Goal: Information Seeking & Learning: Learn about a topic

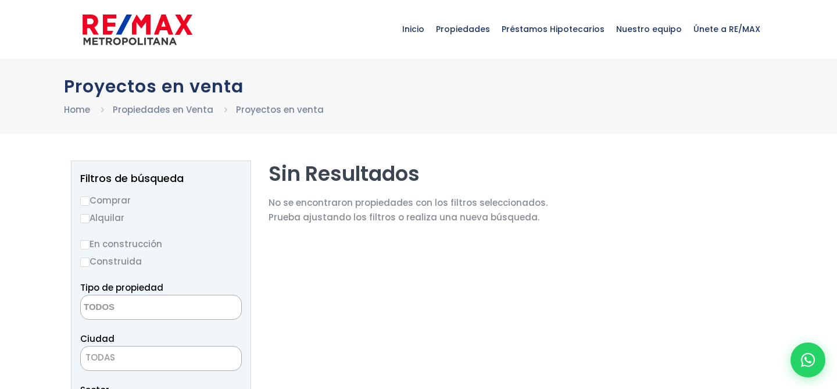
select select
click at [148, 24] on img at bounding box center [138, 29] width 110 height 35
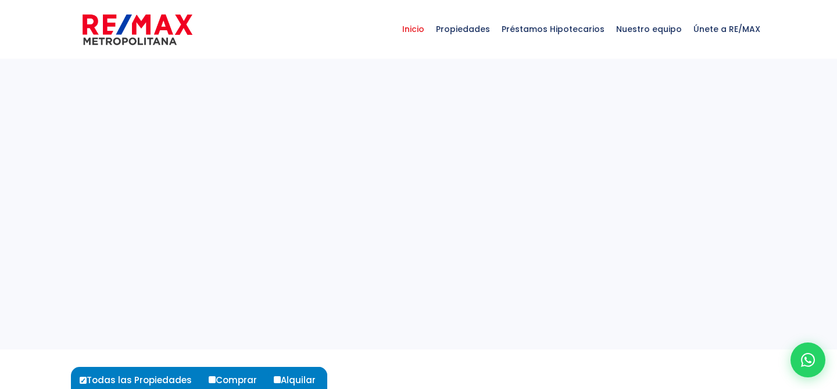
select select
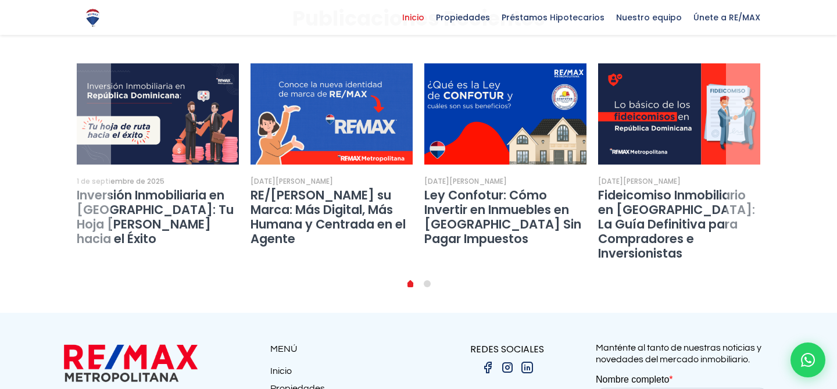
scroll to position [2180, 0]
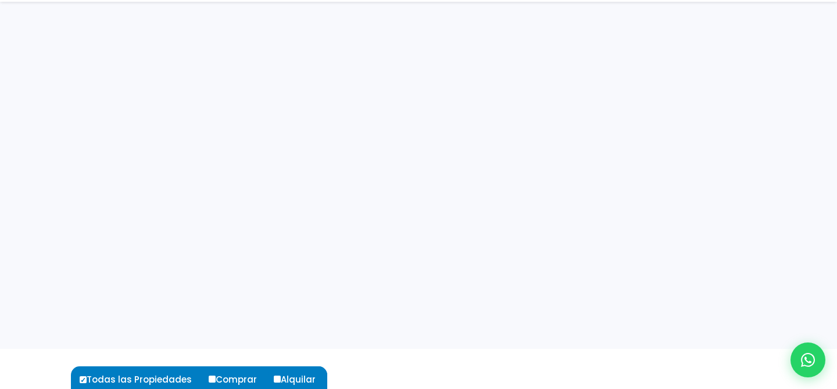
select select
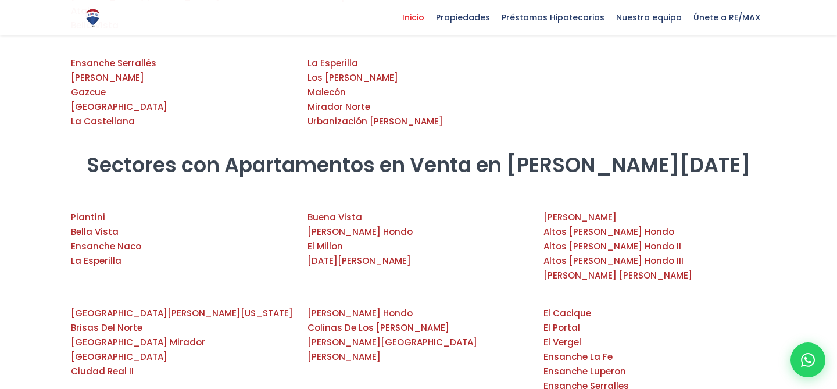
scroll to position [1752, 0]
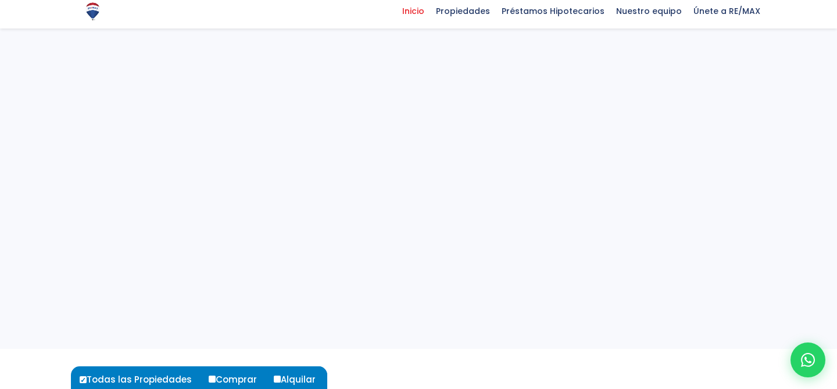
select select
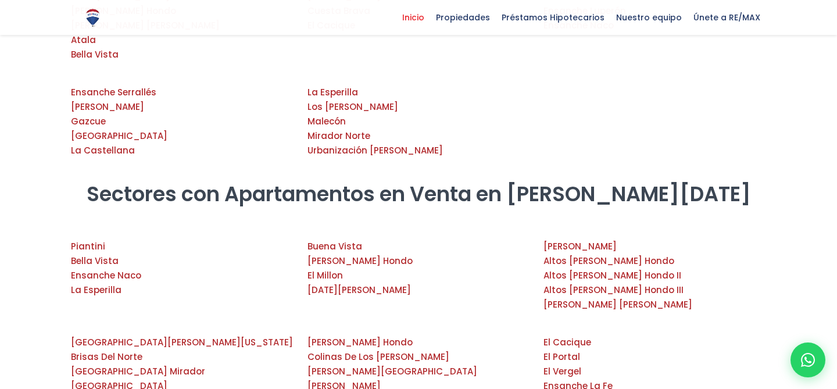
scroll to position [1747, 0]
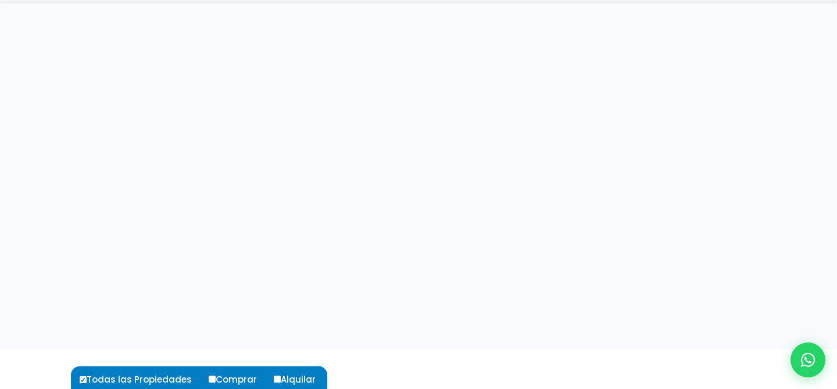
select select
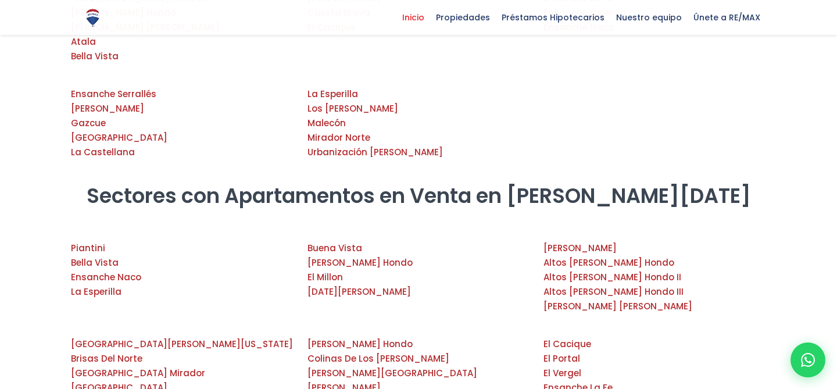
scroll to position [1718, 0]
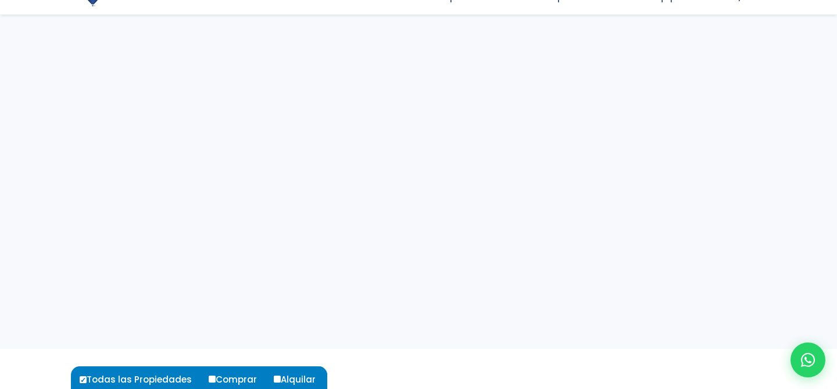
select select
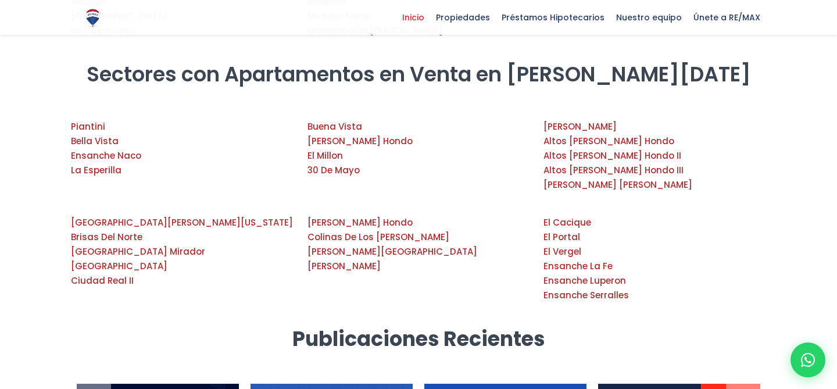
scroll to position [1753, 0]
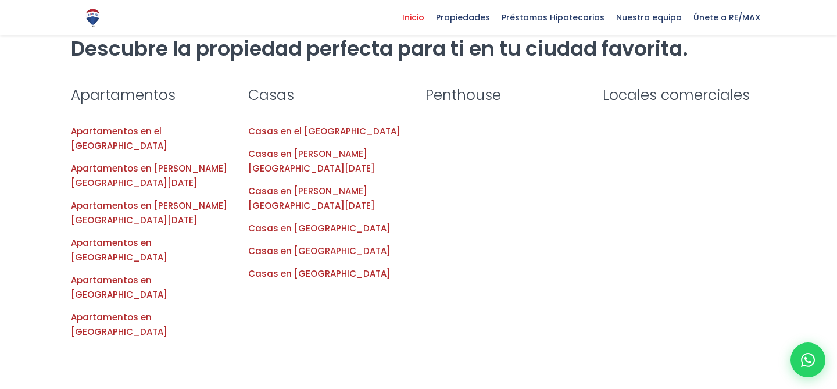
scroll to position [1378, 0]
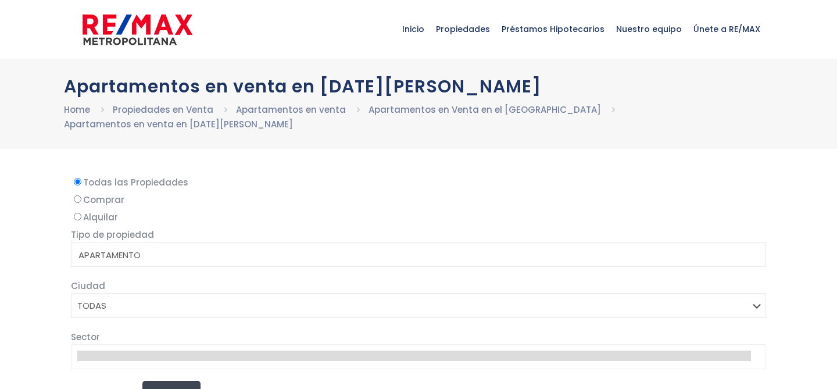
select select
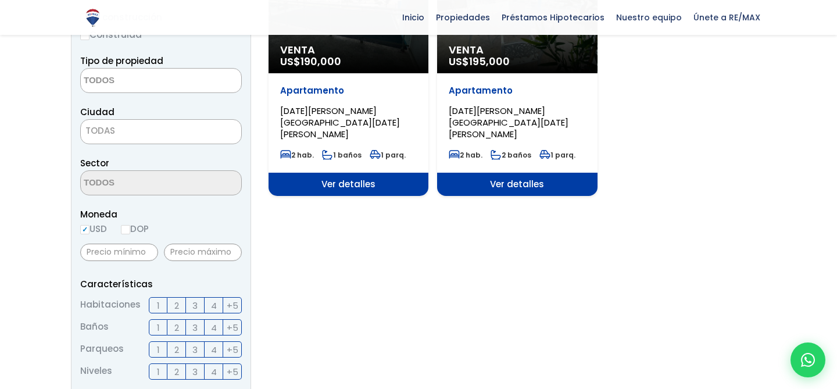
scroll to position [244, 0]
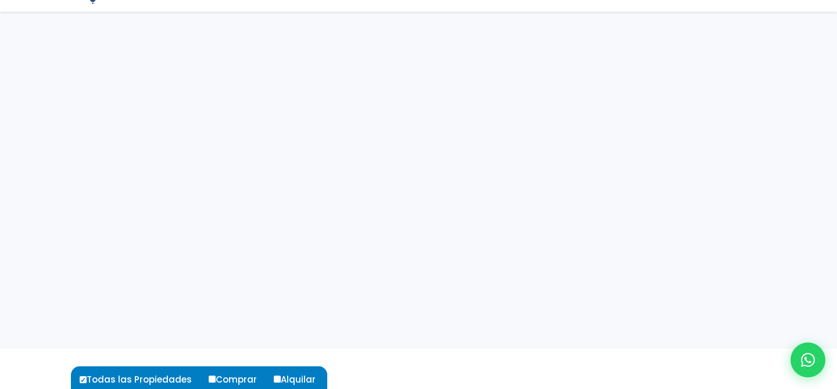
select select
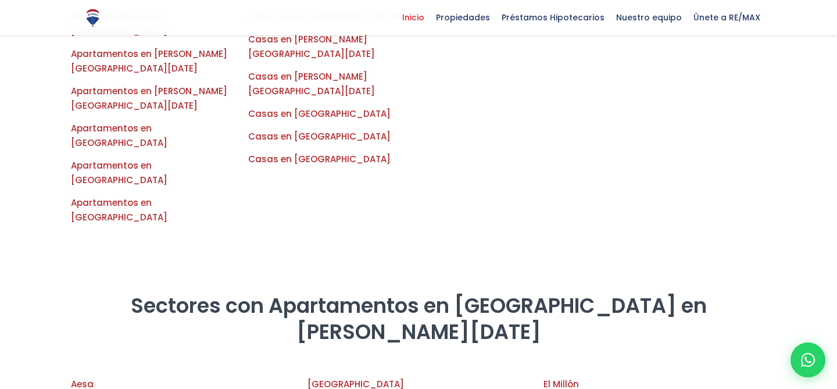
scroll to position [1286, 0]
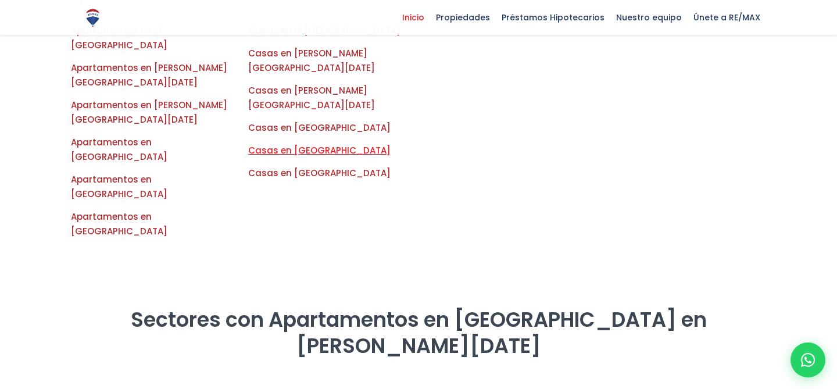
click at [313, 144] on link "Casas en Santiago" at bounding box center [319, 150] width 142 height 12
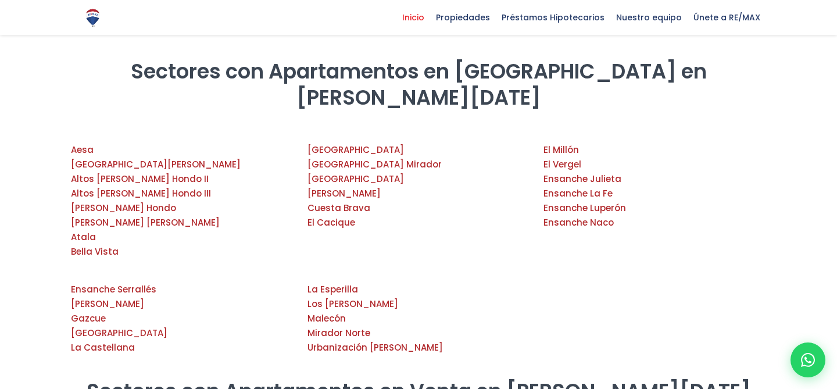
scroll to position [1542, 0]
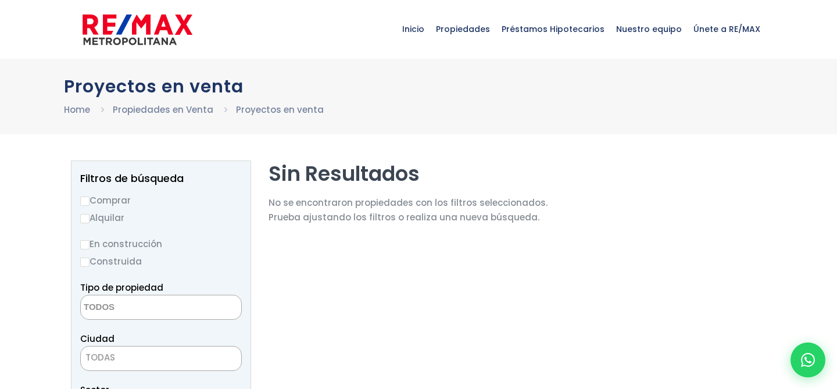
select select
click at [145, 24] on img at bounding box center [138, 29] width 110 height 35
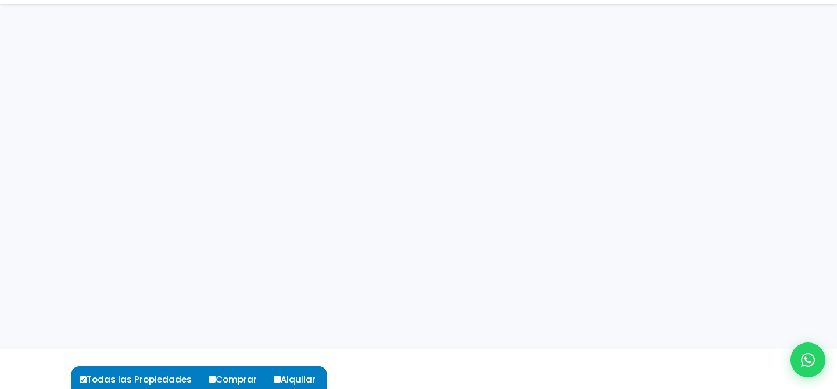
select select
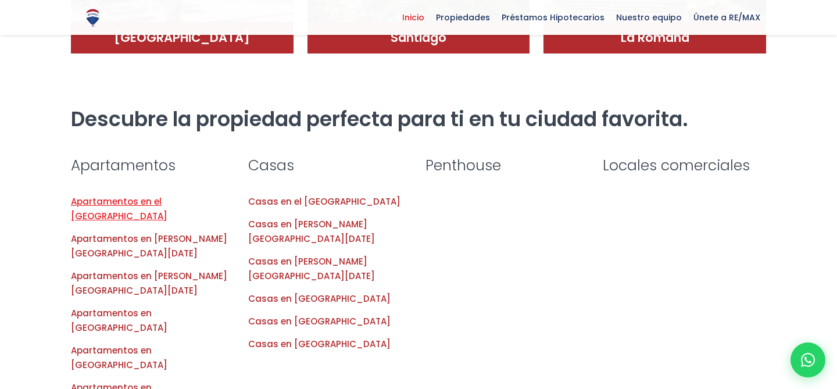
scroll to position [1008, 0]
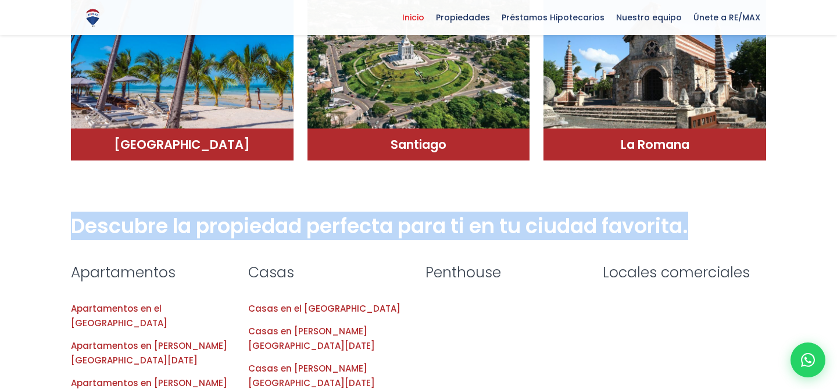
drag, startPoint x: 63, startPoint y: 210, endPoint x: 716, endPoint y: 215, distance: 653.0
click at [716, 215] on section "Descubre la propiedad perfecta para ti en tu ciudad favorita." at bounding box center [418, 223] width 837 height 78
copy section "Descubre la propiedad perfecta para ti en tu ciudad favorita."
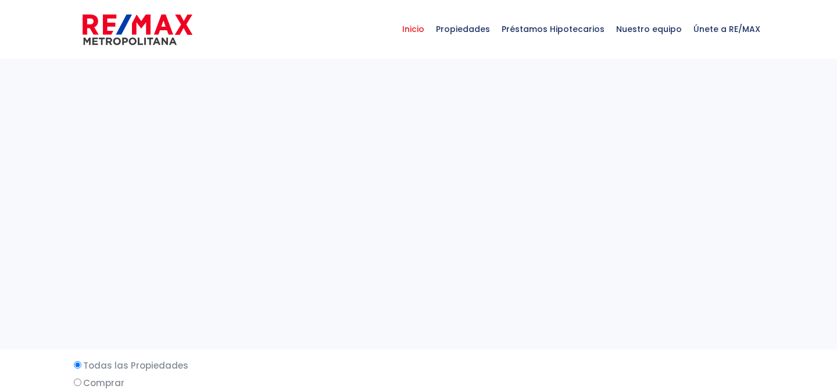
select select
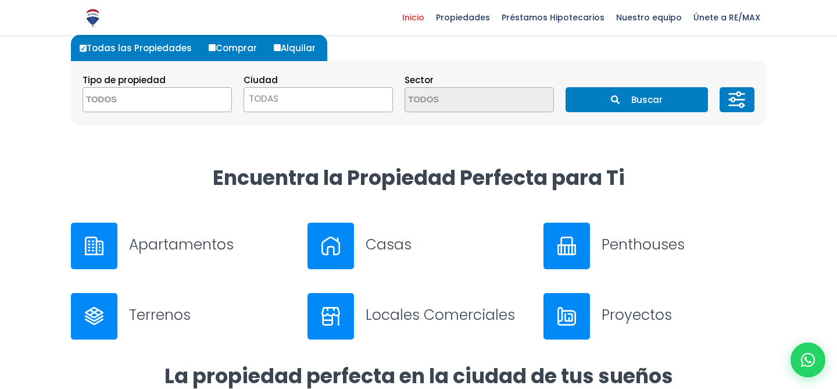
scroll to position [287, 0]
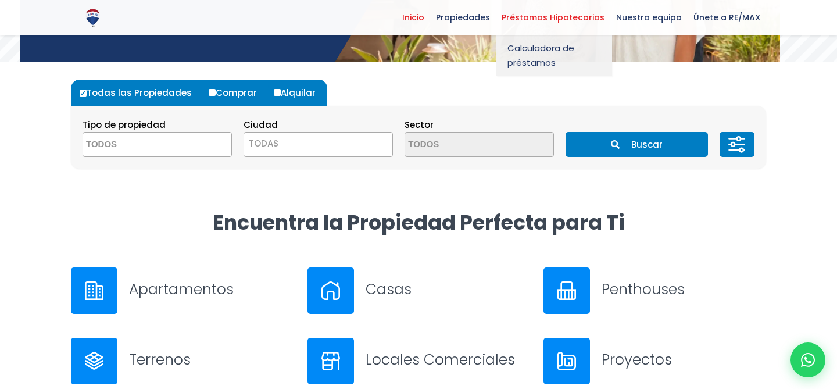
click at [549, 4] on link "Préstamos Hipotecarios" at bounding box center [553, 17] width 115 height 35
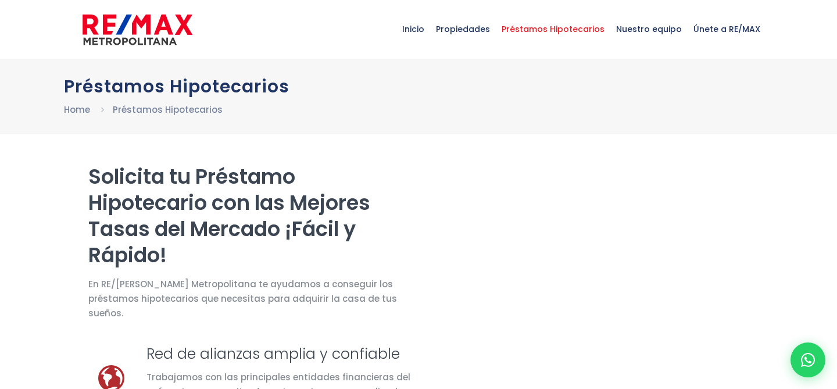
select select "DO"
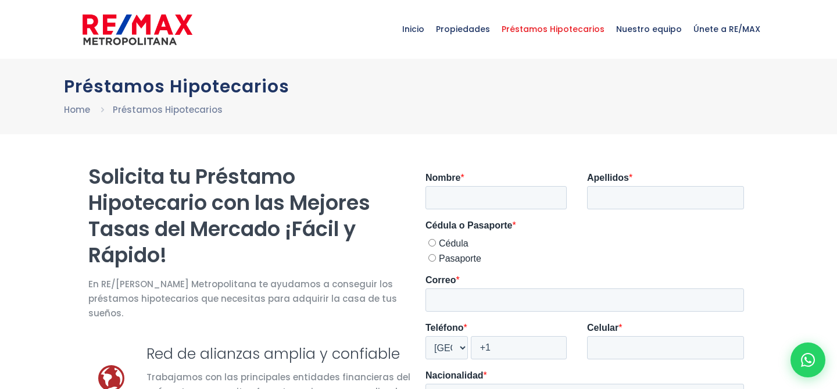
click at [123, 16] on img at bounding box center [138, 29] width 110 height 35
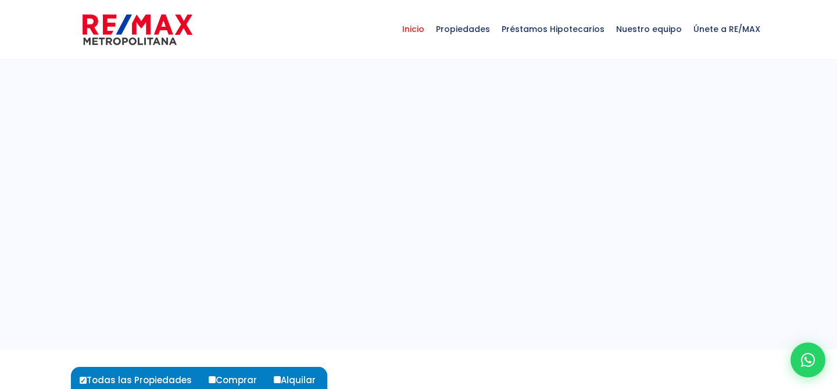
select select
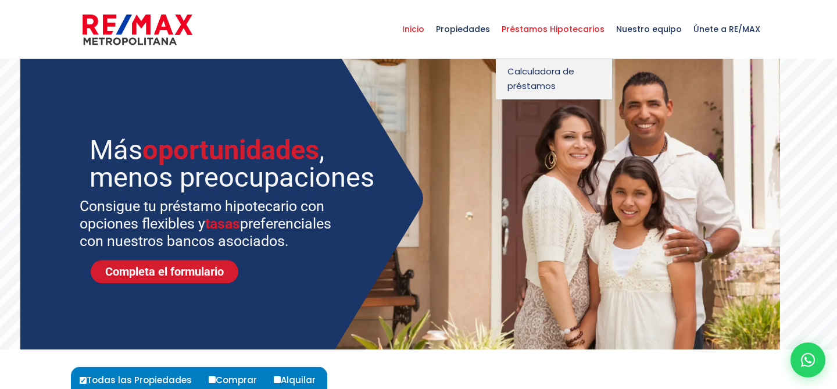
click at [576, 28] on span "Préstamos Hipotecarios" at bounding box center [553, 29] width 115 height 35
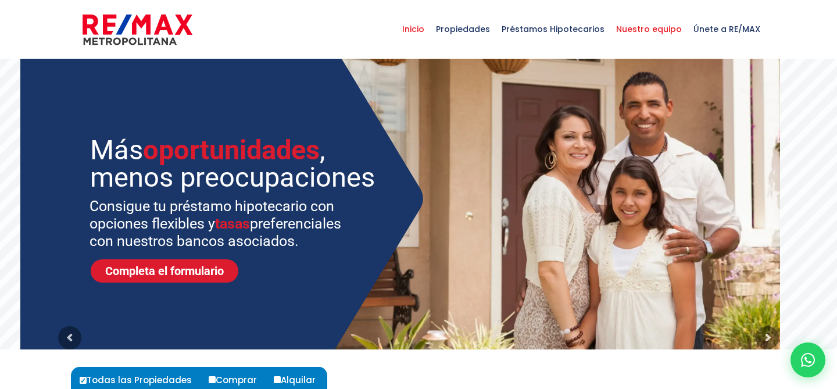
click at [633, 34] on span "Nuestro equipo" at bounding box center [649, 29] width 77 height 35
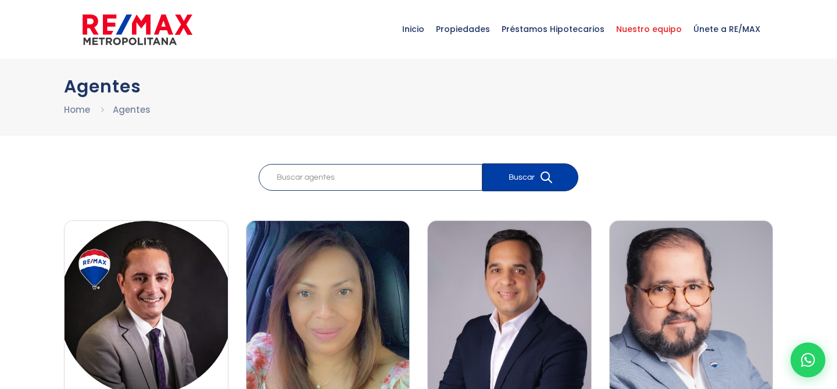
click at [131, 39] on img at bounding box center [138, 29] width 110 height 35
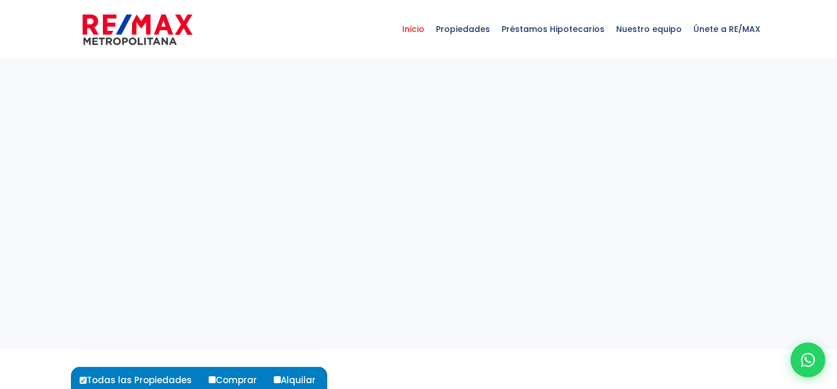
select select
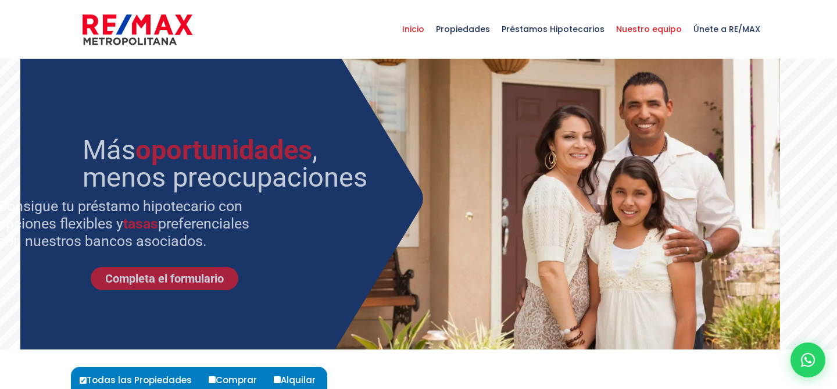
click at [648, 17] on span "Nuestro equipo" at bounding box center [649, 29] width 77 height 35
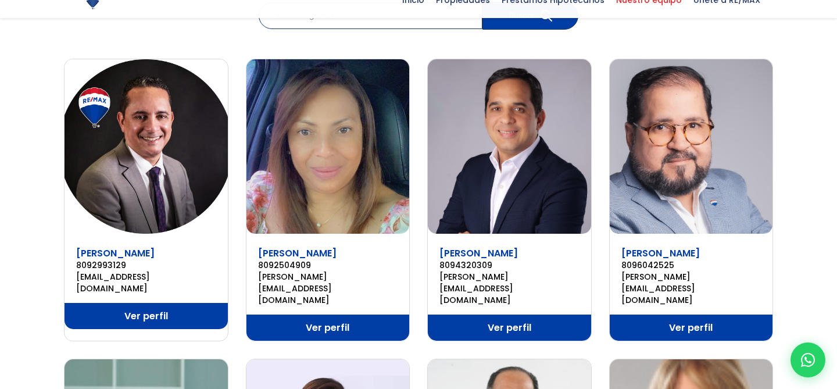
scroll to position [181, 0]
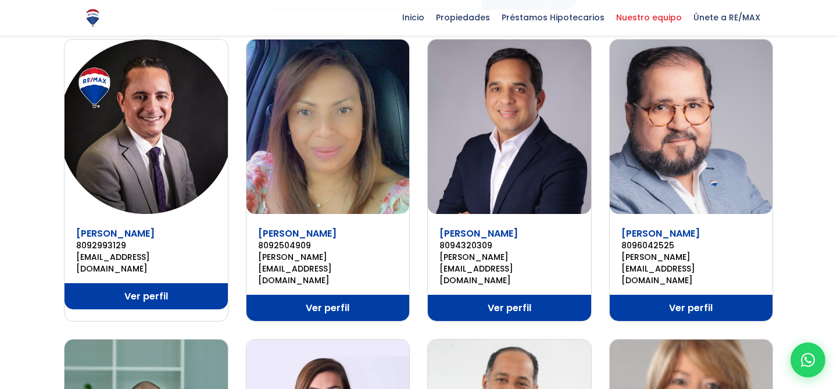
click at [272, 295] on link "Ver perfil" at bounding box center [328, 308] width 163 height 26
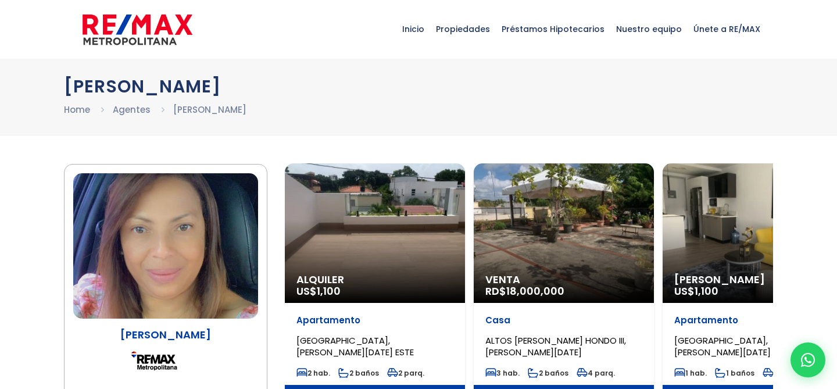
click at [148, 31] on img at bounding box center [138, 29] width 110 height 35
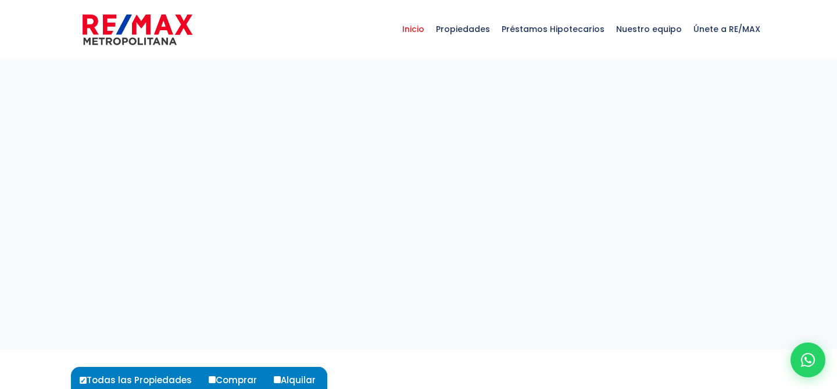
select select
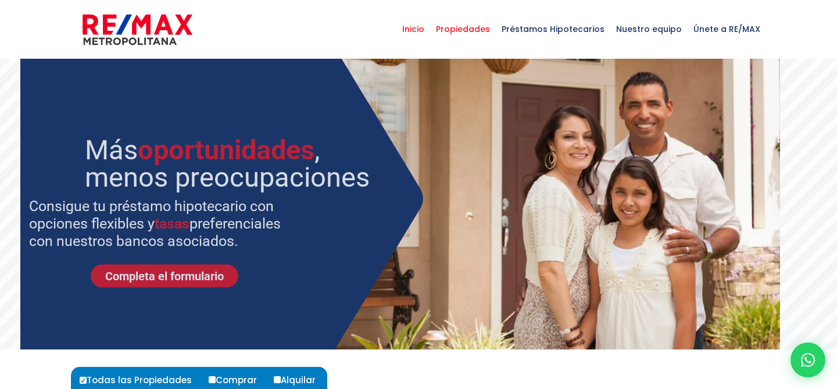
click at [493, 30] on span "Propiedades" at bounding box center [463, 29] width 66 height 35
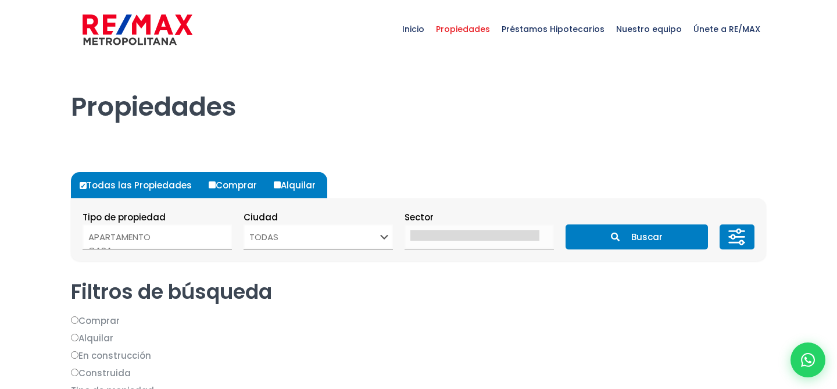
select select
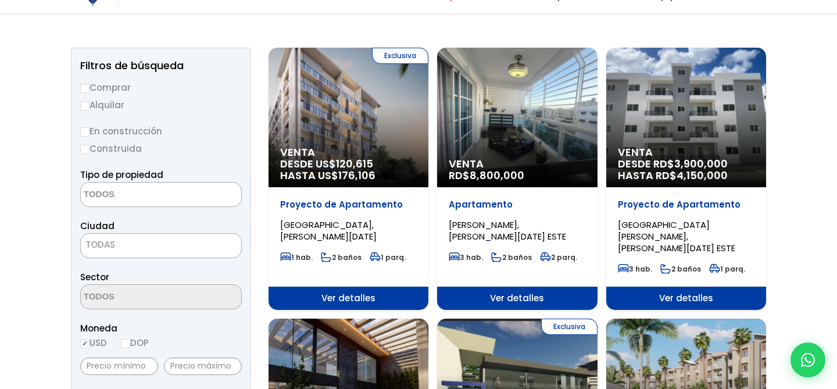
scroll to position [183, 0]
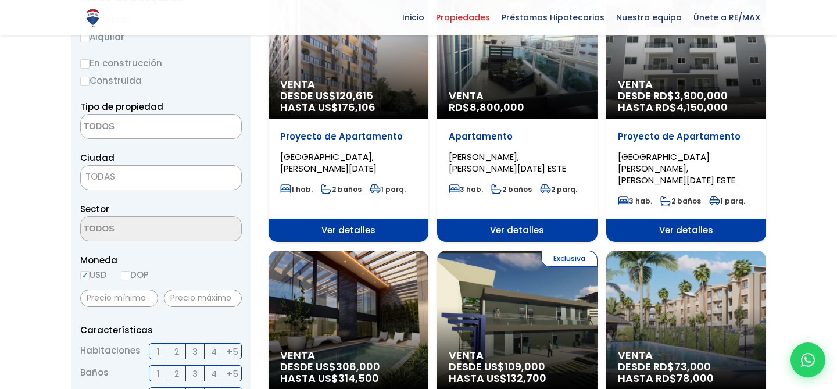
click at [429, 119] on div "Exclusiva Venta DESDE US$ 109,000 HASTA US$ 132,700" at bounding box center [349, 50] width 160 height 140
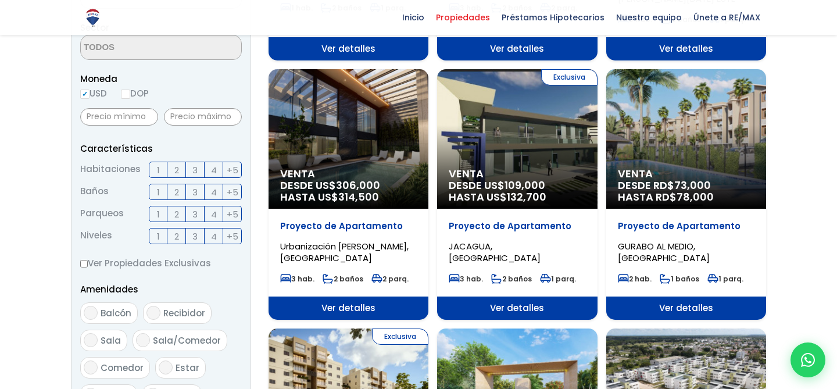
scroll to position [380, 0]
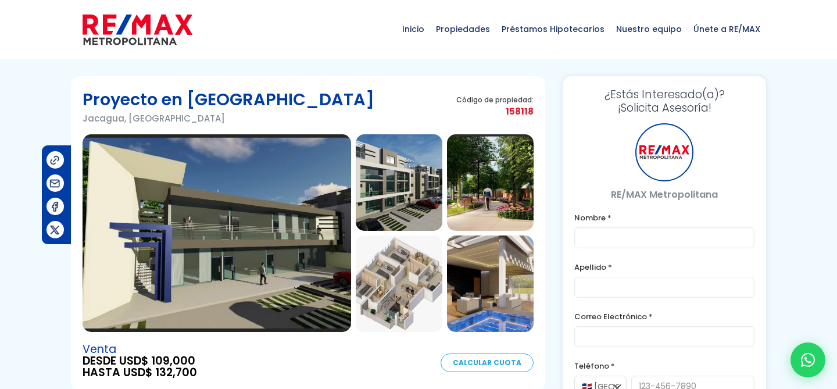
click at [178, 30] on img at bounding box center [138, 29] width 110 height 35
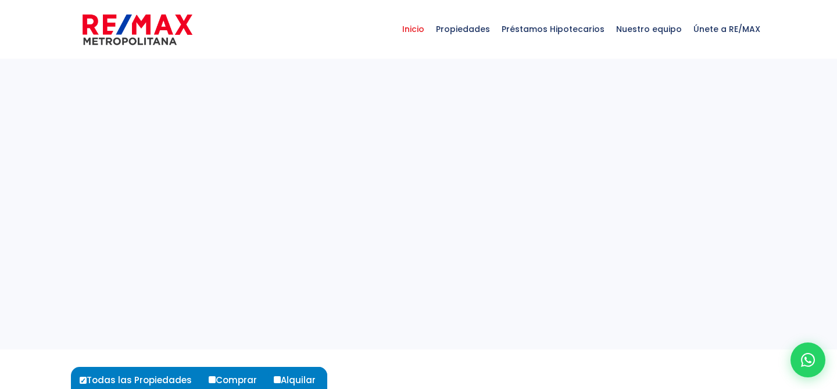
select select
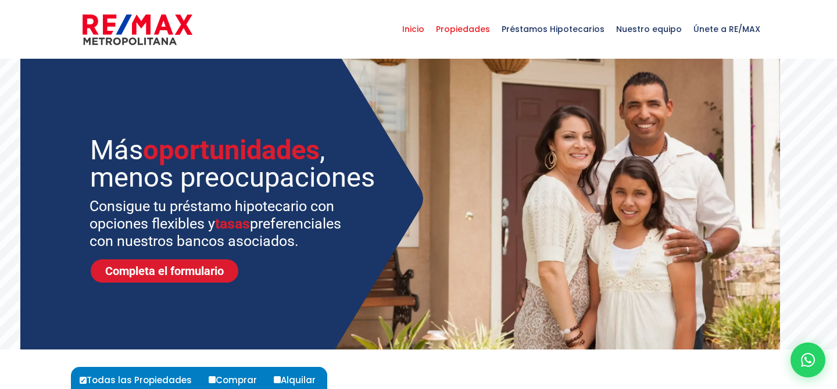
click at [462, 34] on span "Propiedades" at bounding box center [463, 29] width 66 height 35
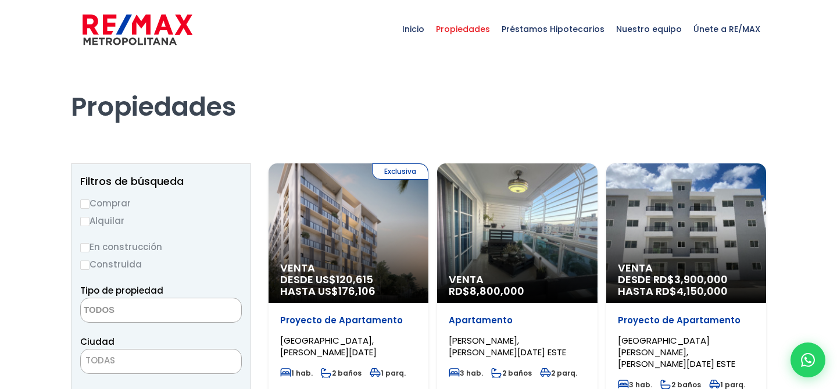
select select
click at [720, 29] on span "Únete a RE/MAX" at bounding box center [727, 29] width 78 height 35
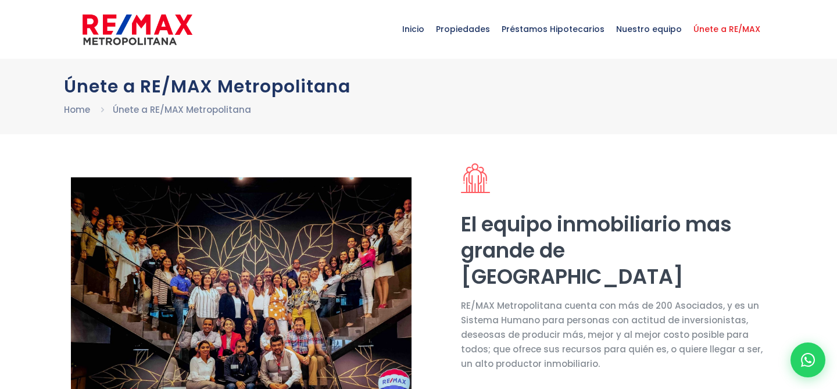
select select "DO"
click at [152, 42] on img at bounding box center [138, 29] width 110 height 35
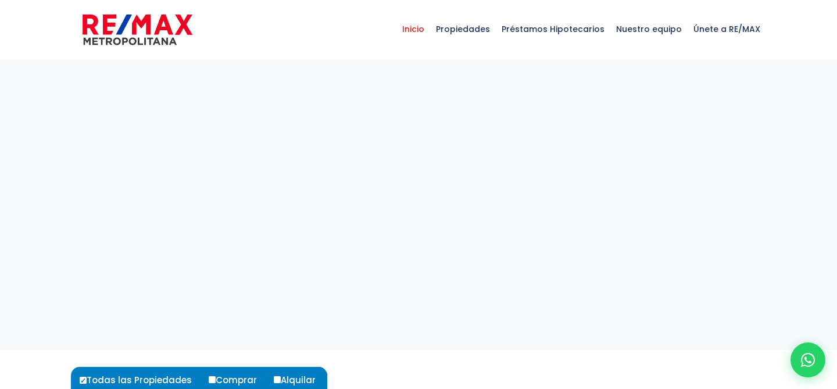
select select
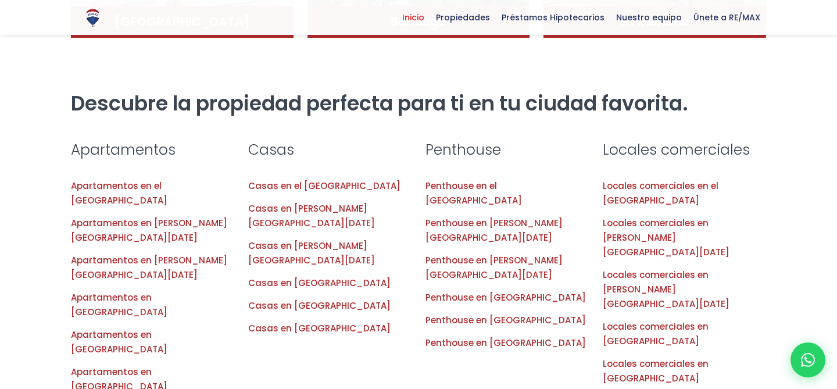
scroll to position [1125, 0]
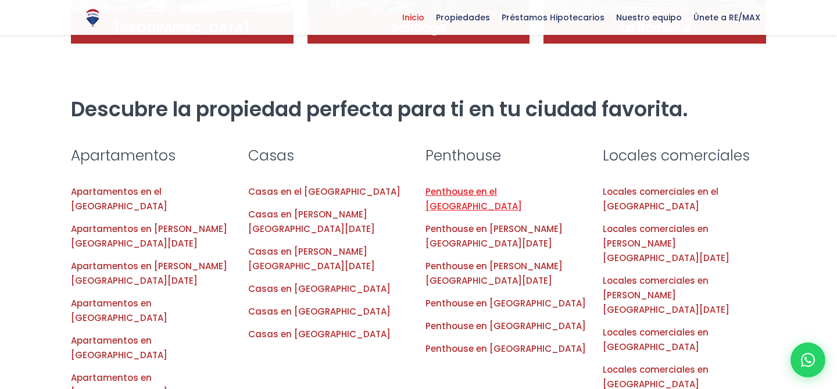
click at [522, 185] on link "Penthouse en el Distrito Nacional" at bounding box center [474, 198] width 97 height 27
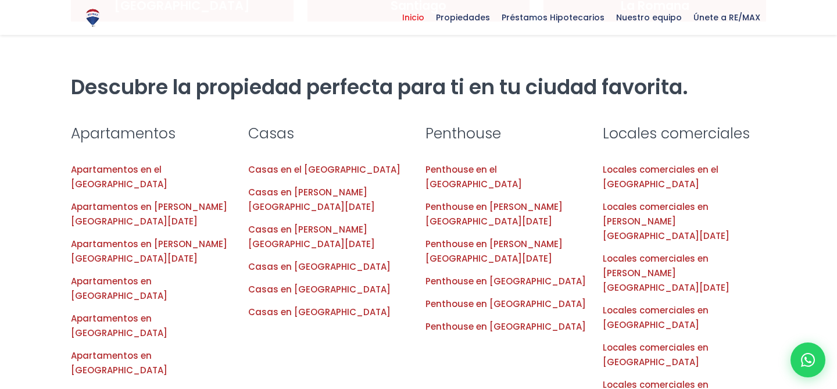
scroll to position [1152, 0]
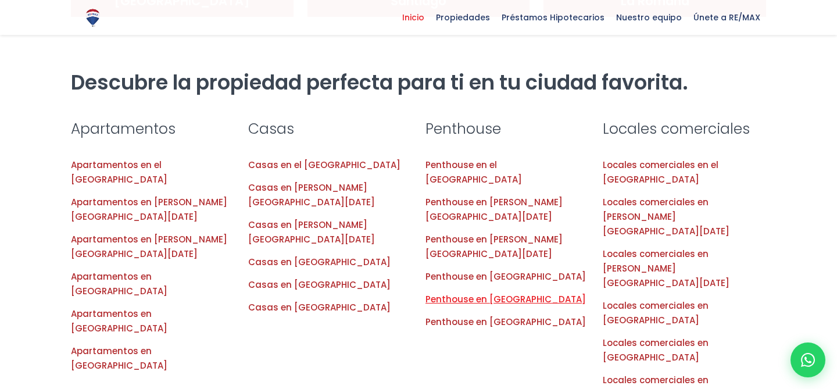
click at [511, 293] on link "Penthouse en Santiago" at bounding box center [506, 299] width 160 height 12
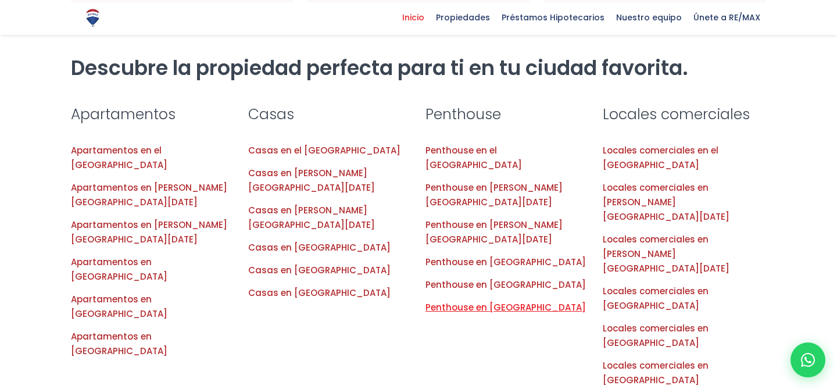
click at [530, 301] on link "Penthouse en República Dominicana" at bounding box center [506, 307] width 160 height 12
click at [497, 279] on link "Penthouse en Santiago" at bounding box center [506, 285] width 160 height 12
click at [506, 219] on link "Penthouse en Santo Domingo Norte" at bounding box center [494, 232] width 137 height 27
click at [524, 181] on link "Penthouse en Santo Domingo Este" at bounding box center [494, 194] width 137 height 27
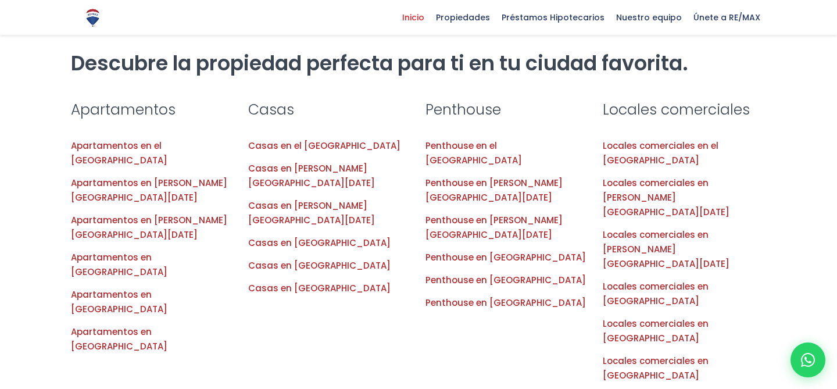
scroll to position [1182, 0]
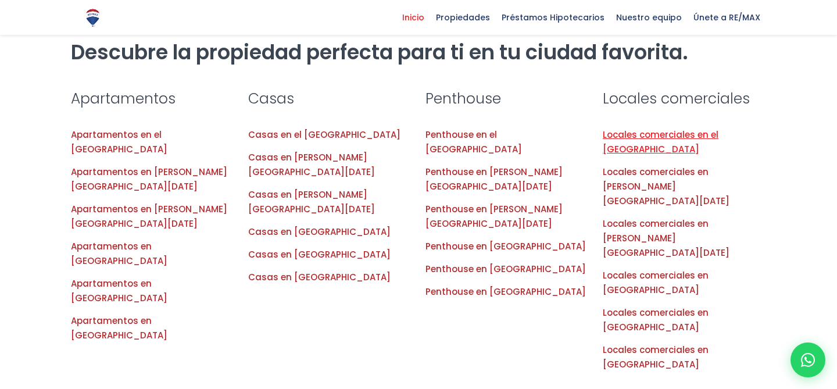
click at [643, 129] on link "Locales comerciales en el Distrito Nacional" at bounding box center [661, 142] width 116 height 27
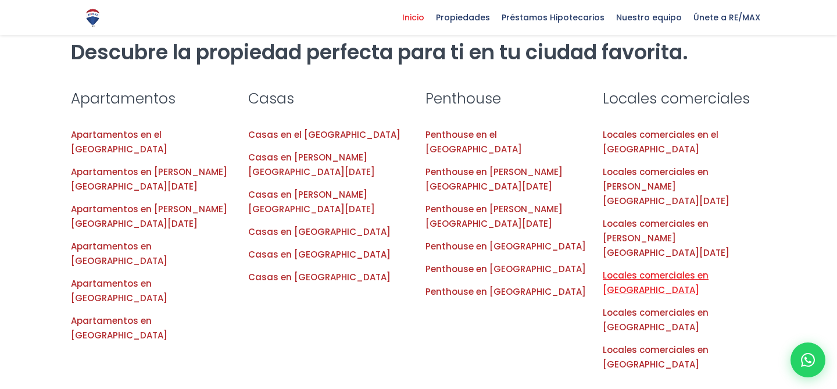
click at [617, 269] on link "Locales comerciales en Punta Cana" at bounding box center [656, 282] width 106 height 27
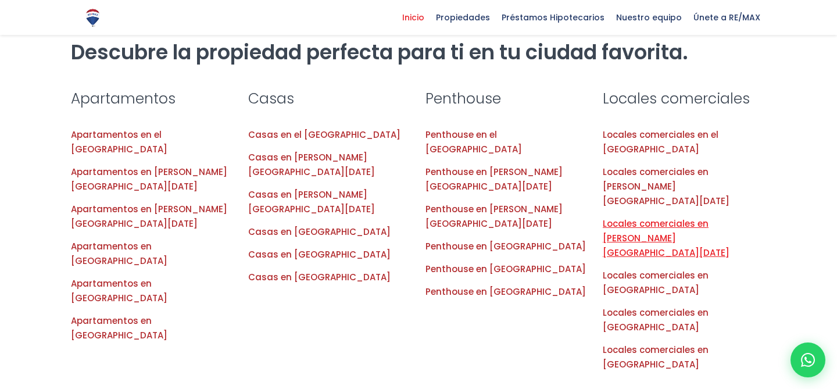
click at [629, 217] on link "Locales comerciales en Santo Domingo Norte" at bounding box center [666, 237] width 127 height 41
click at [662, 165] on span "Locales comerciales en Santo Domingo Este" at bounding box center [684, 187] width 163 height 44
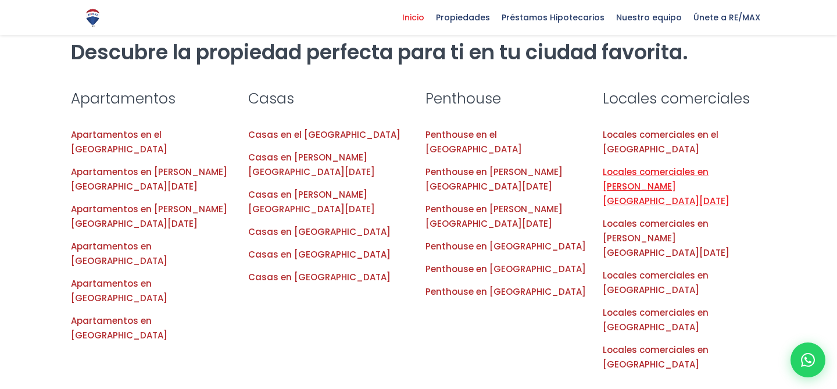
click at [659, 166] on link "Locales comerciales en Santo Domingo Este" at bounding box center [666, 186] width 127 height 41
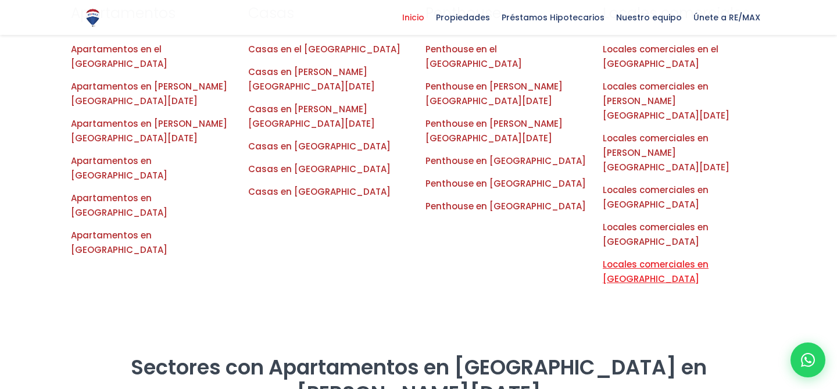
click at [627, 258] on link "Locales comerciales en República Dominicana" at bounding box center [656, 271] width 106 height 27
click at [670, 221] on link "Locales comerciales en Santiago" at bounding box center [656, 234] width 106 height 27
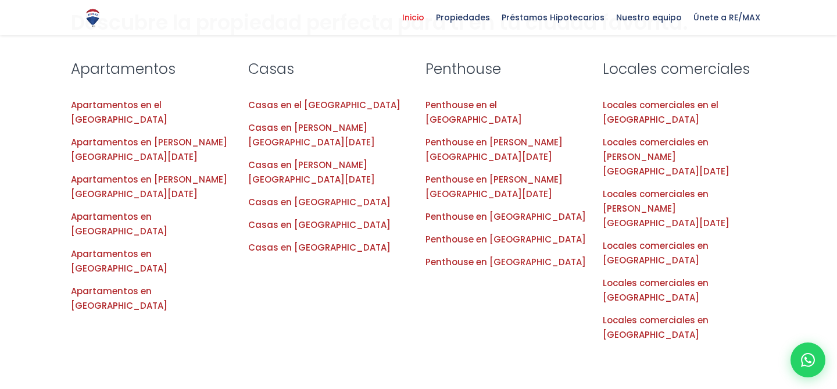
scroll to position [1184, 0]
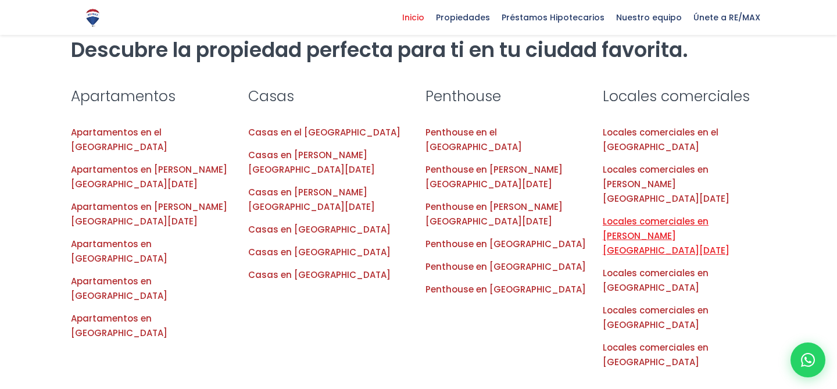
click at [647, 215] on link "Locales comerciales en Santo Domingo Norte" at bounding box center [666, 235] width 127 height 41
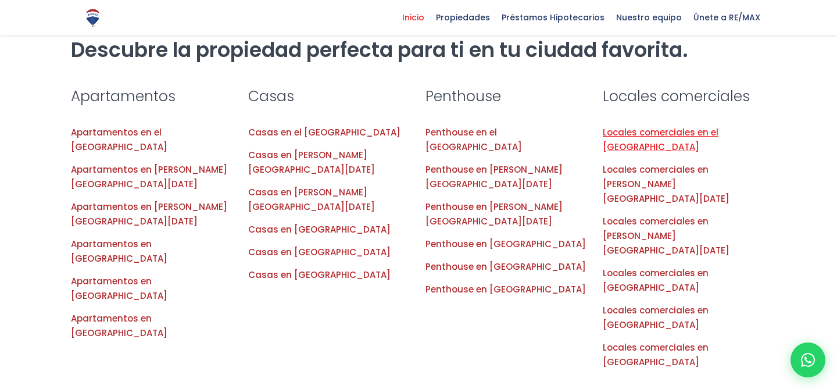
click at [619, 126] on link "Locales comerciales en el [GEOGRAPHIC_DATA]" at bounding box center [661, 139] width 116 height 27
click at [626, 267] on link "Locales comerciales en [GEOGRAPHIC_DATA]" at bounding box center [656, 280] width 106 height 27
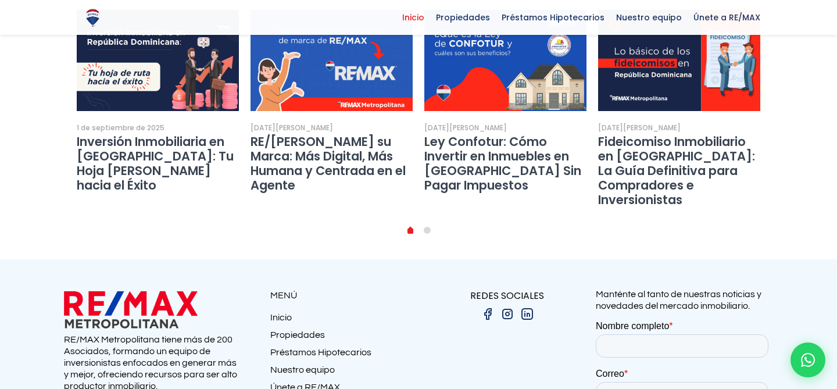
scroll to position [2309, 0]
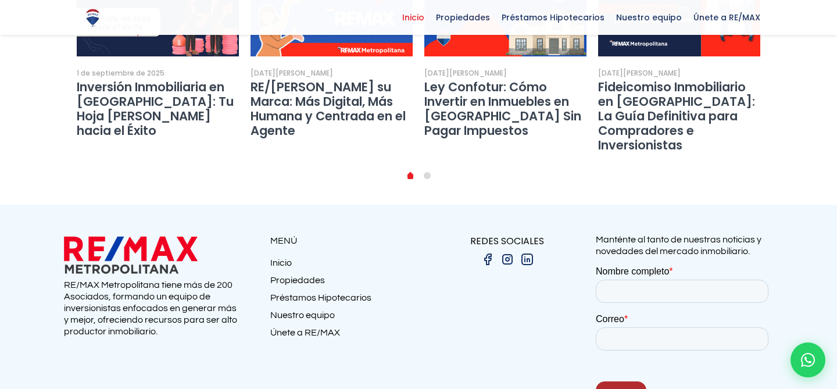
click at [318, 327] on link "Únete a RE/MAX" at bounding box center [344, 335] width 148 height 17
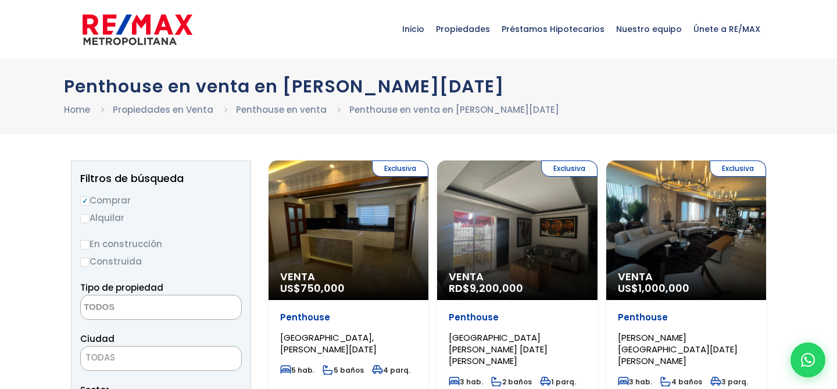
select select
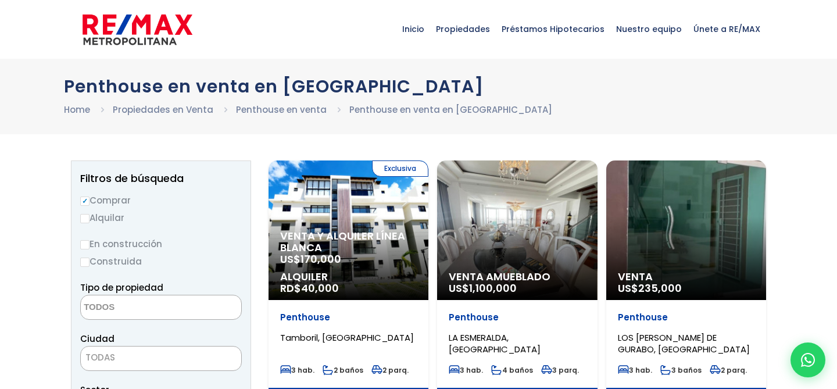
select select
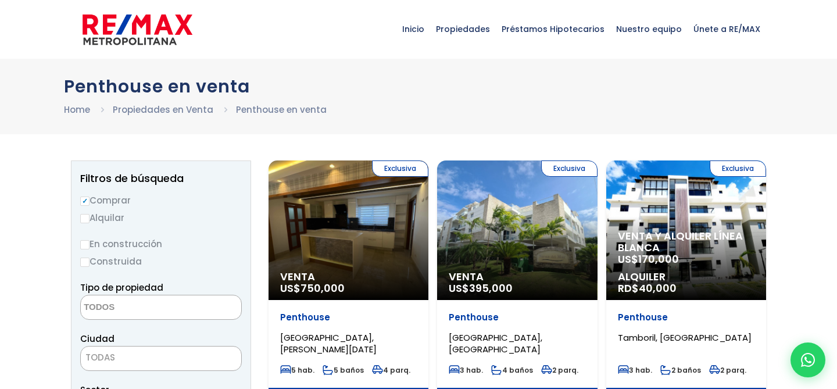
select select
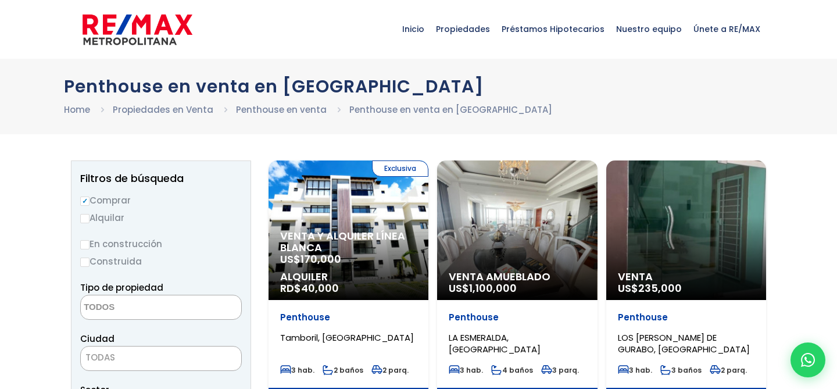
select select
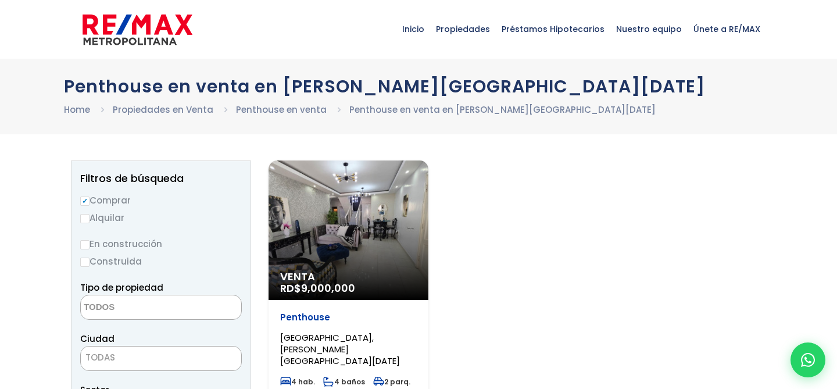
select select
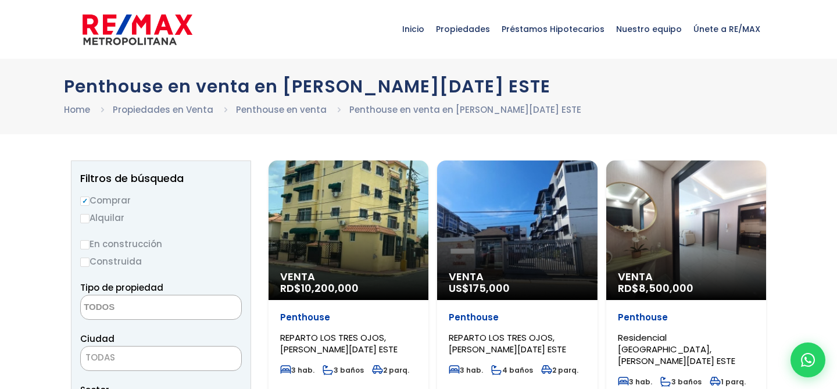
select select
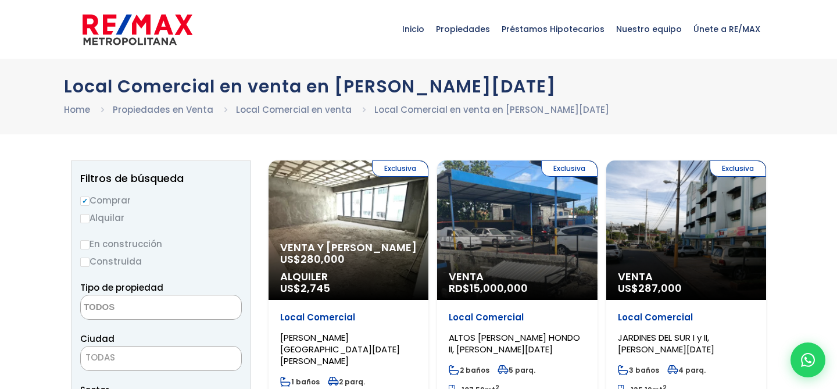
select select
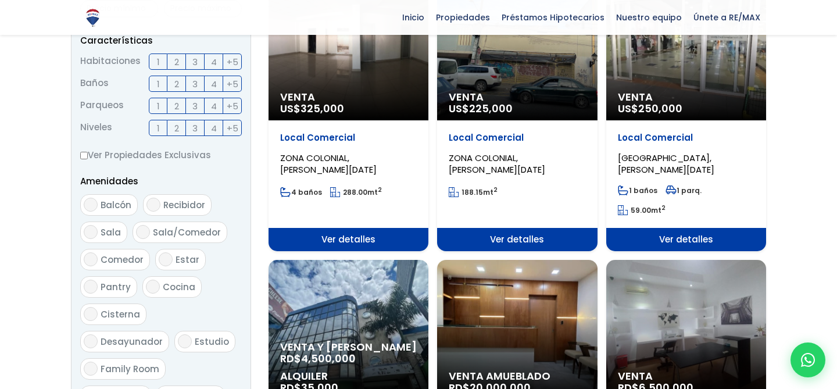
scroll to position [329, 0]
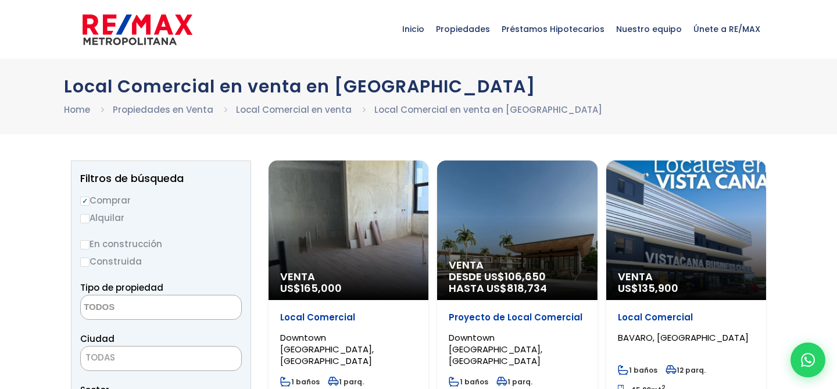
select select
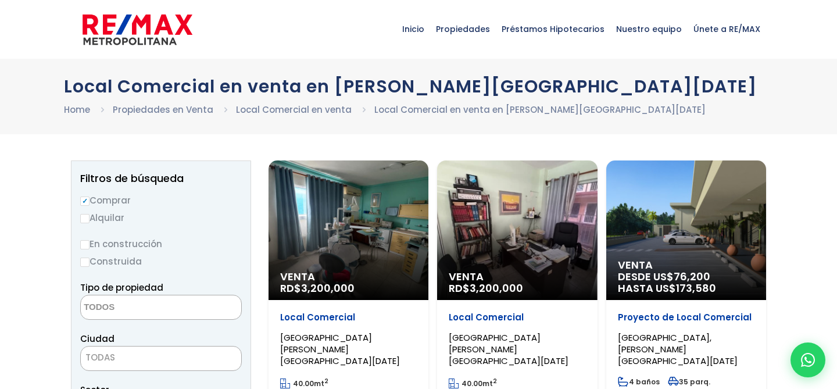
select select
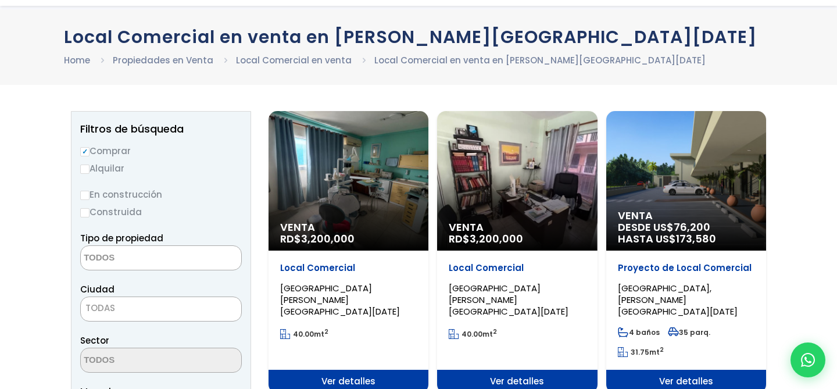
scroll to position [215, 0]
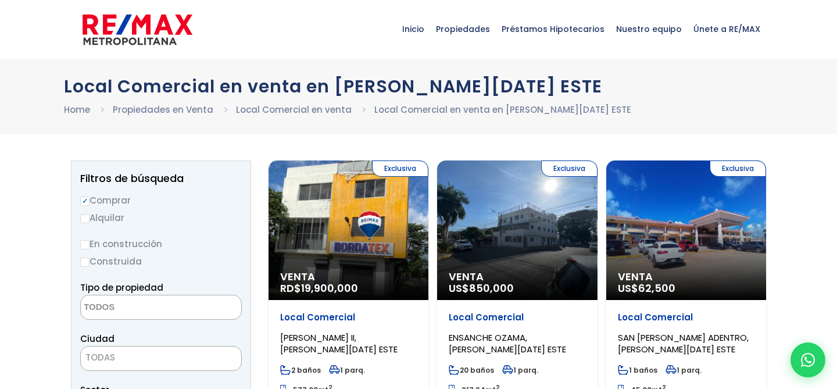
select select
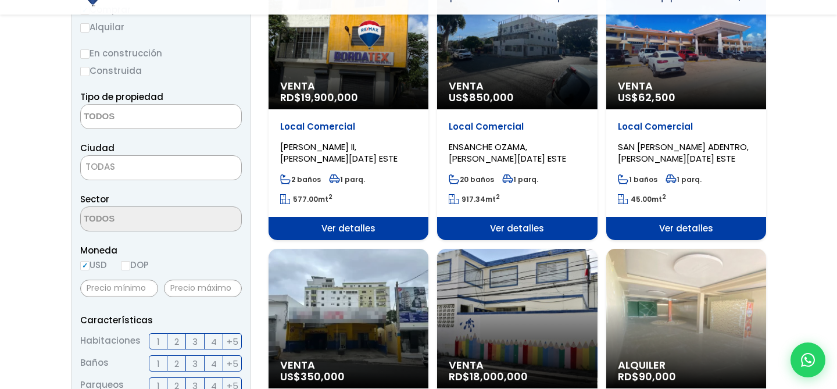
scroll to position [211, 0]
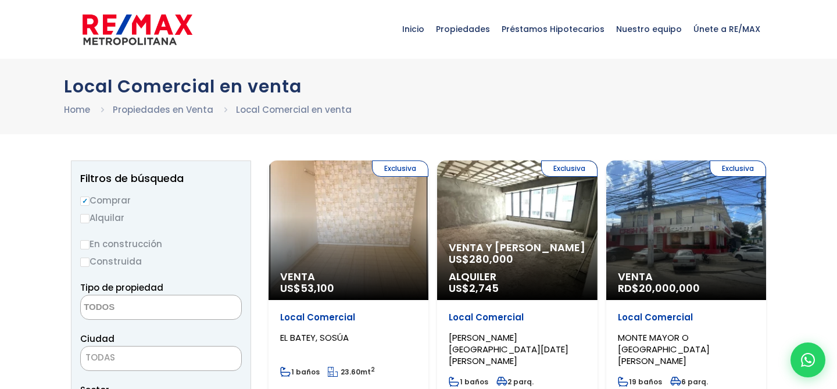
select select
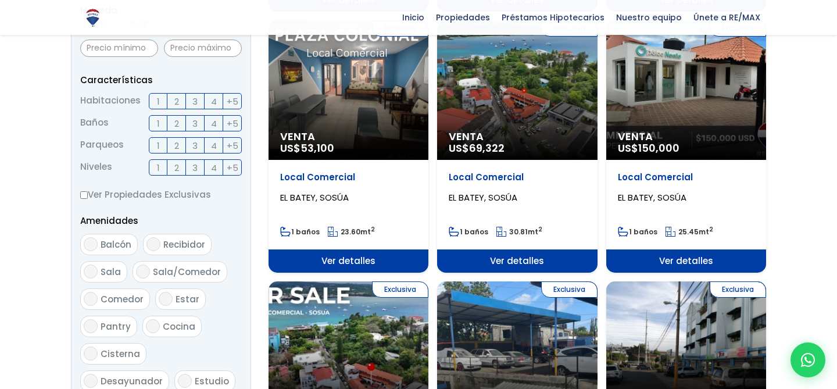
scroll to position [433, 0]
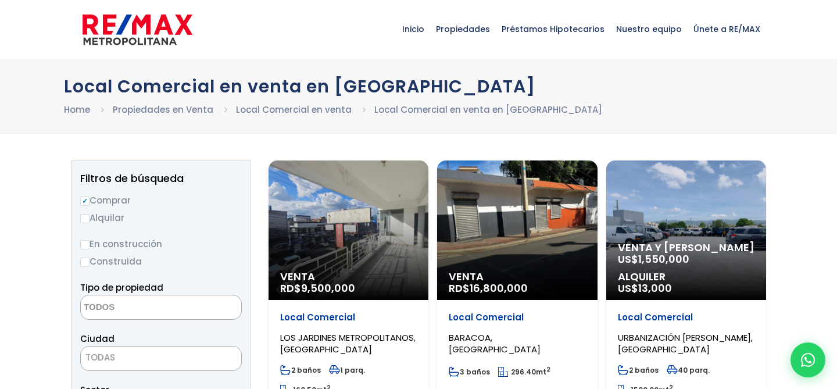
select select
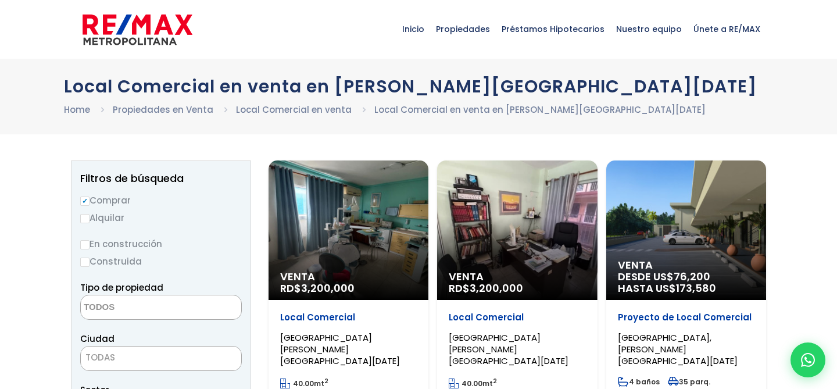
select select
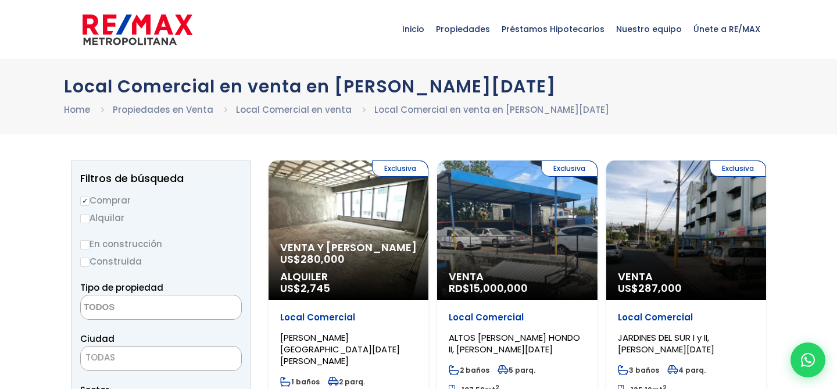
select select
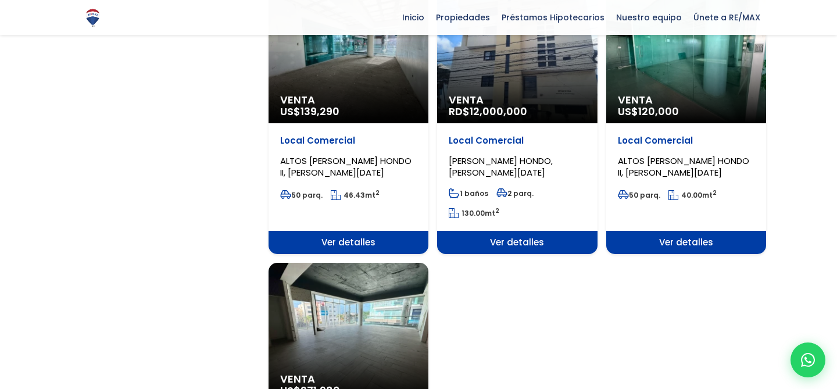
scroll to position [1066, 0]
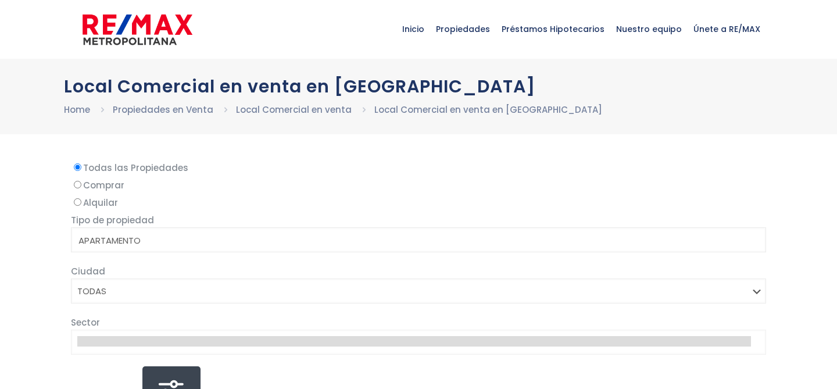
select select
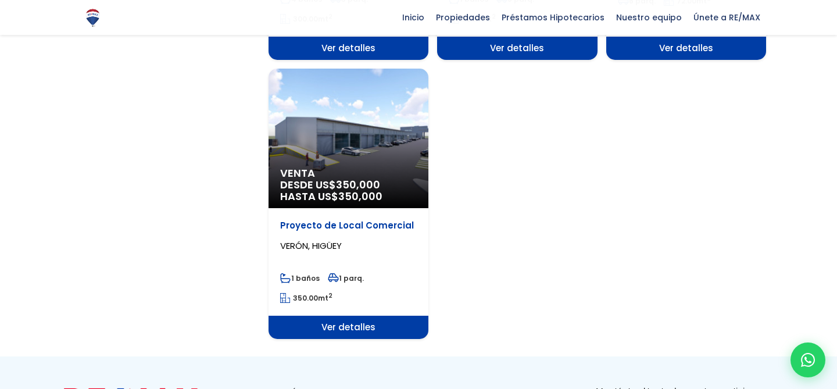
scroll to position [1511, 0]
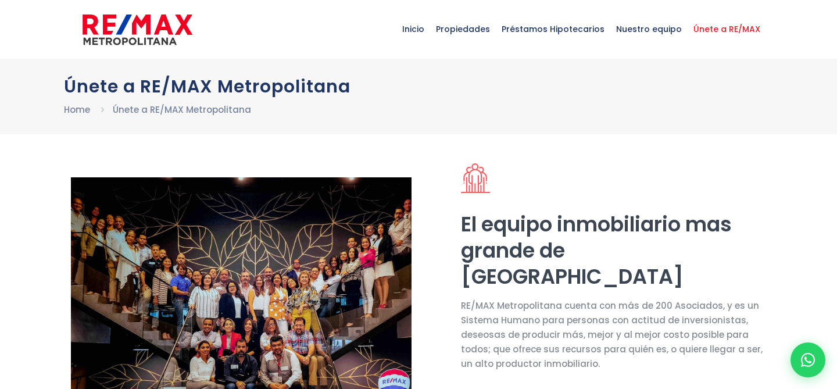
select select "DO"
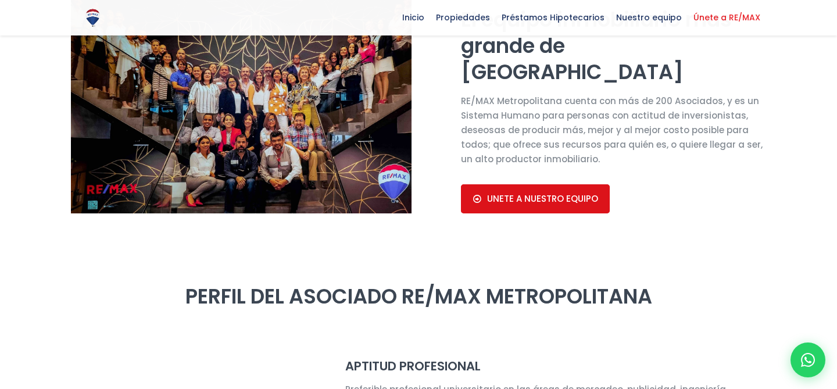
click at [511, 195] on span "UNETE A NUESTRO EQUIPO" at bounding box center [542, 199] width 111 height 10
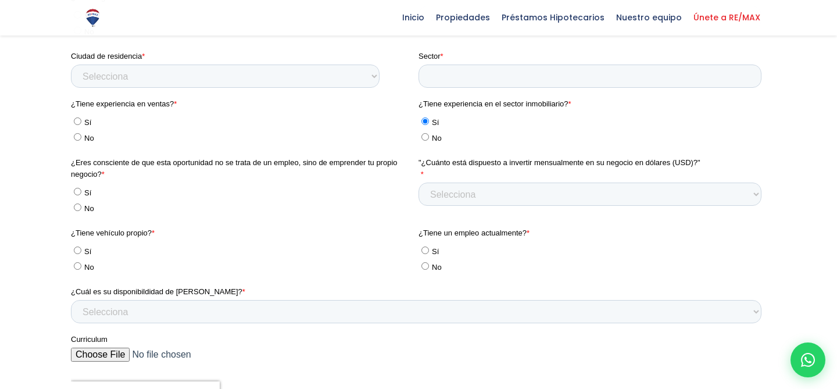
scroll to position [2235, 0]
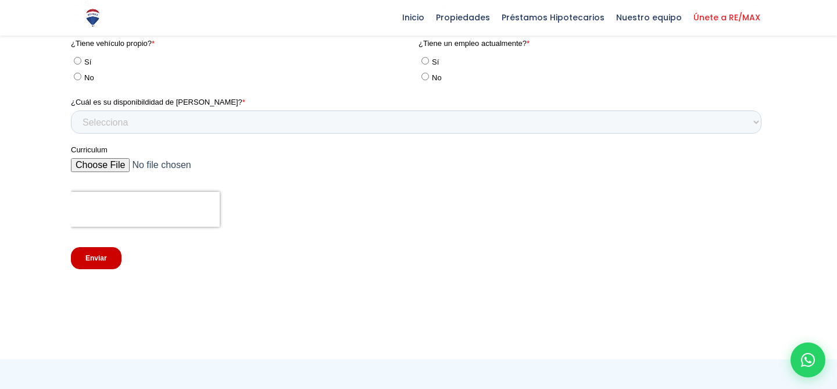
click at [96, 259] on input "Enviar" at bounding box center [96, 258] width 51 height 22
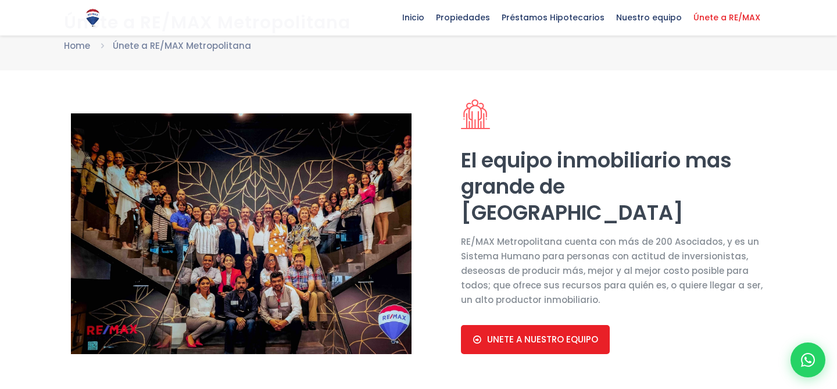
scroll to position [0, 0]
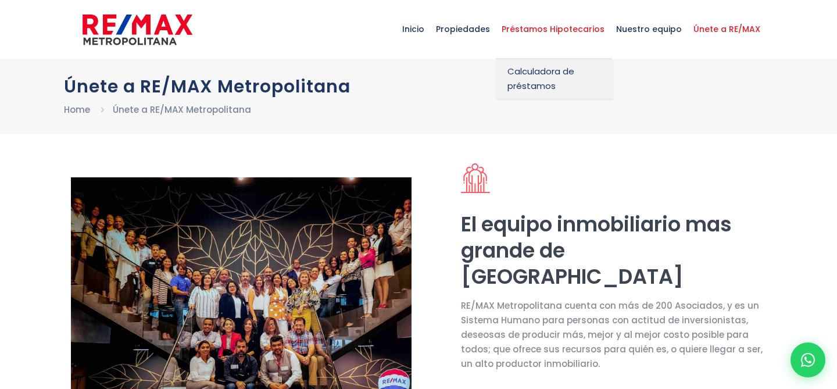
click at [536, 38] on span "Préstamos Hipotecarios" at bounding box center [553, 29] width 115 height 35
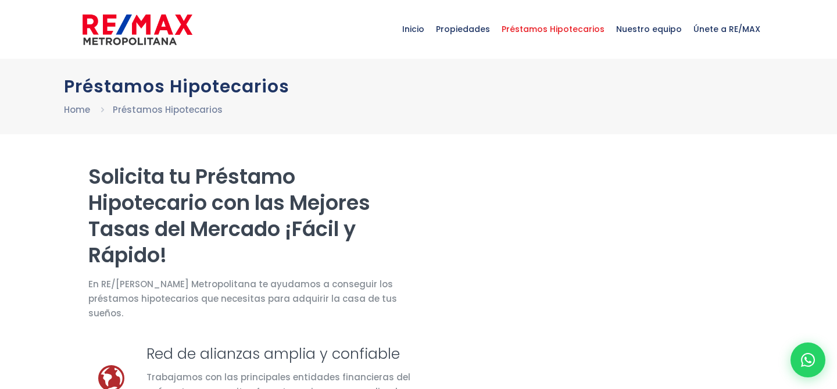
select select "DO"
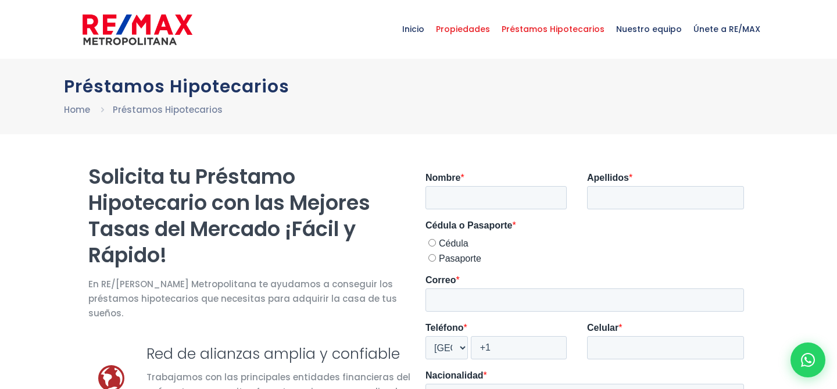
click at [468, 31] on span "Propiedades" at bounding box center [463, 29] width 66 height 35
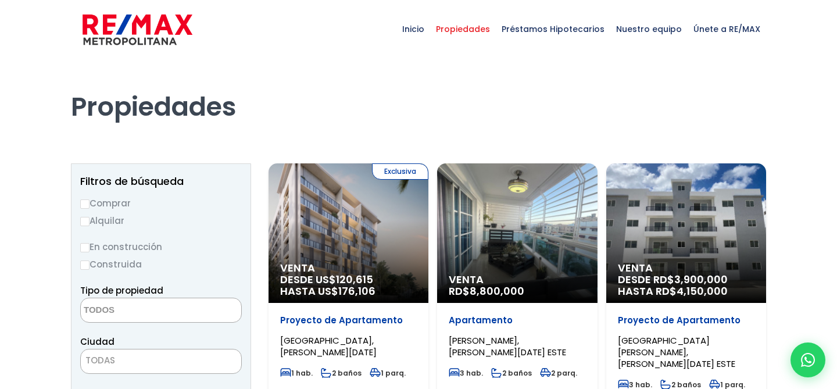
select select
click at [429, 27] on span "Inicio" at bounding box center [414, 29] width 34 height 35
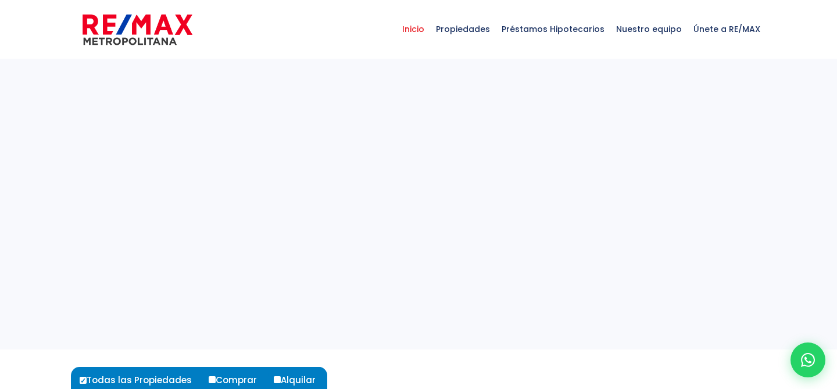
select select
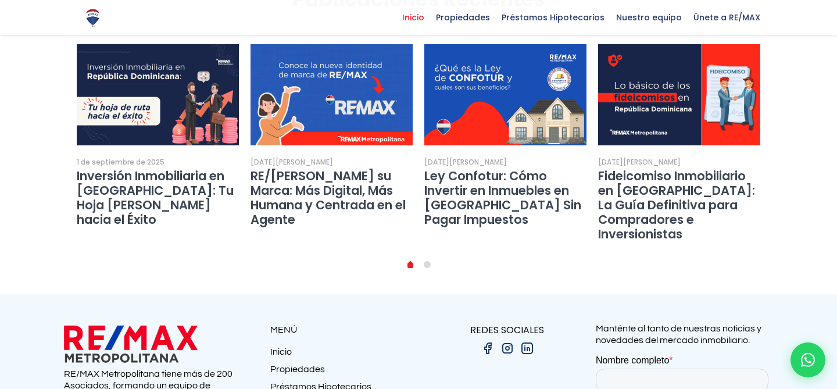
scroll to position [2309, 0]
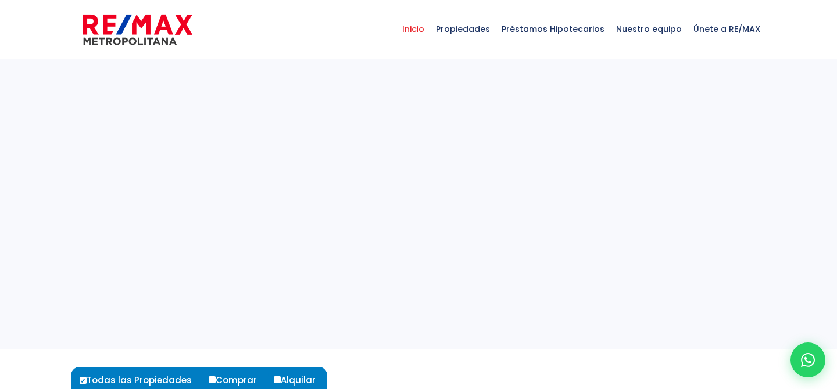
select select
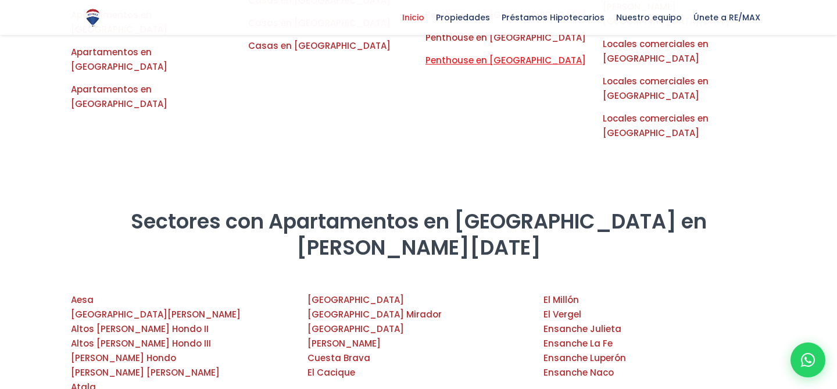
scroll to position [1427, 0]
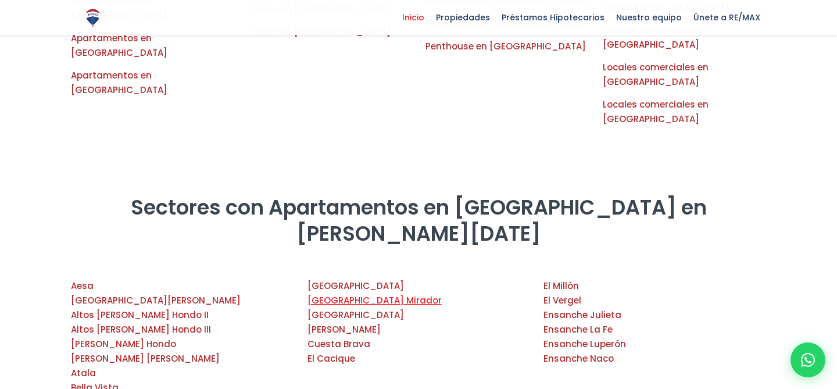
click at [349, 294] on link "Buenos Aires Mirador" at bounding box center [375, 300] width 134 height 12
click at [583, 338] on link "Ensanche Luperón" at bounding box center [585, 344] width 83 height 12
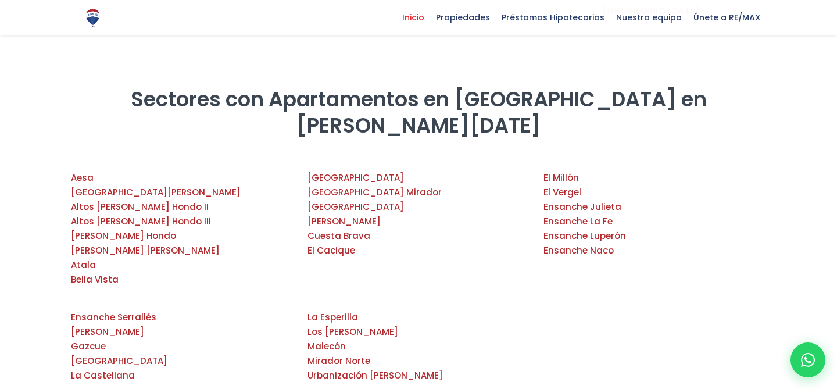
scroll to position [1583, 0]
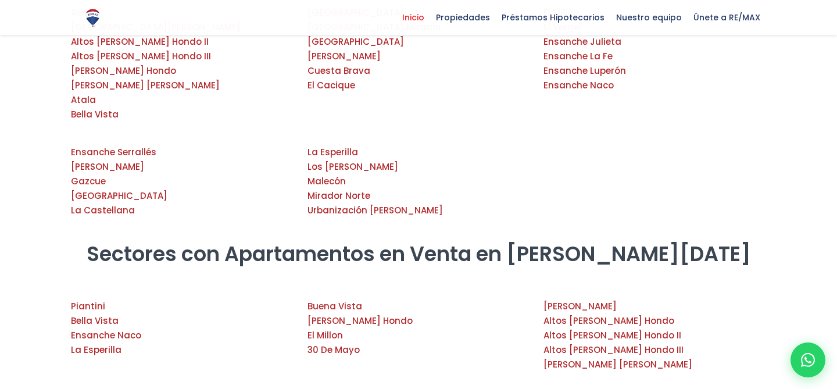
scroll to position [1746, 0]
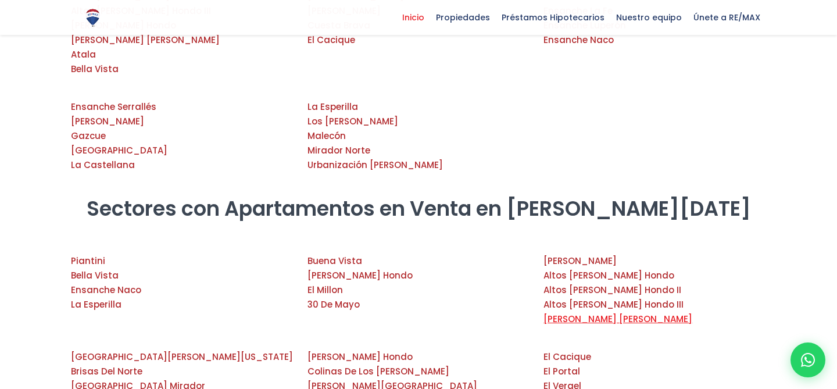
click at [576, 313] on link "Arroyo Manzano" at bounding box center [618, 319] width 149 height 12
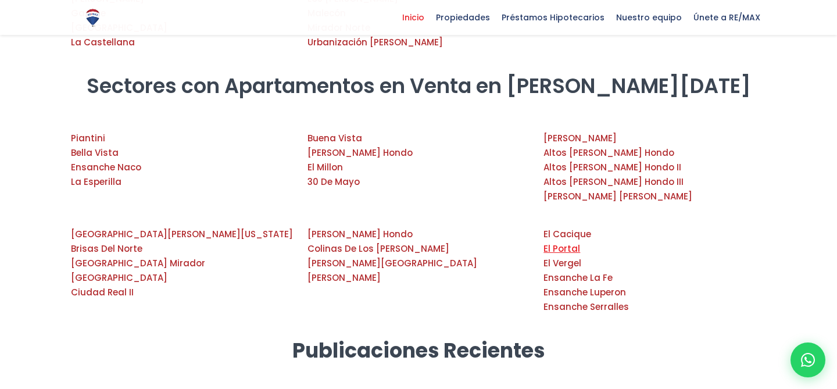
scroll to position [1923, 0]
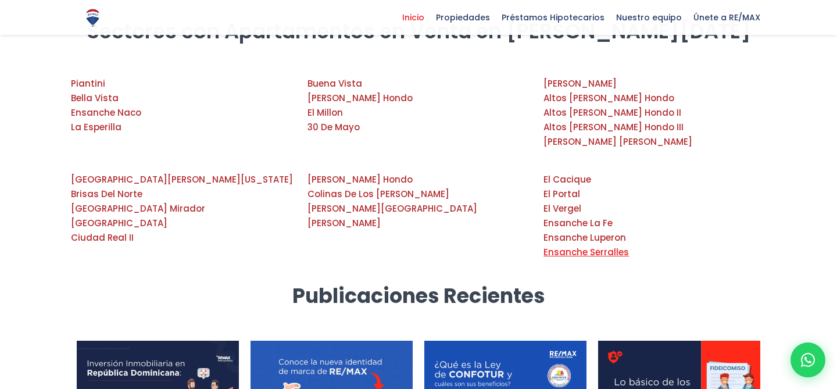
click at [586, 246] on link "Ensanche Serralles" at bounding box center [586, 252] width 85 height 12
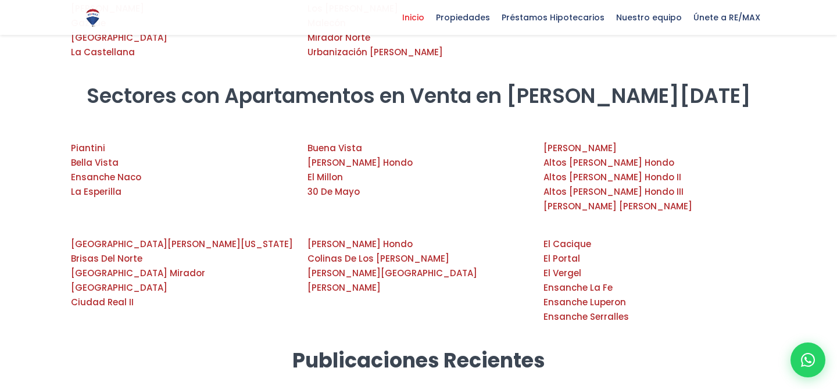
click at [316, 280] on li "Don Honorio" at bounding box center [419, 287] width 223 height 15
click at [323, 281] on link "Don Honorio" at bounding box center [344, 287] width 73 height 12
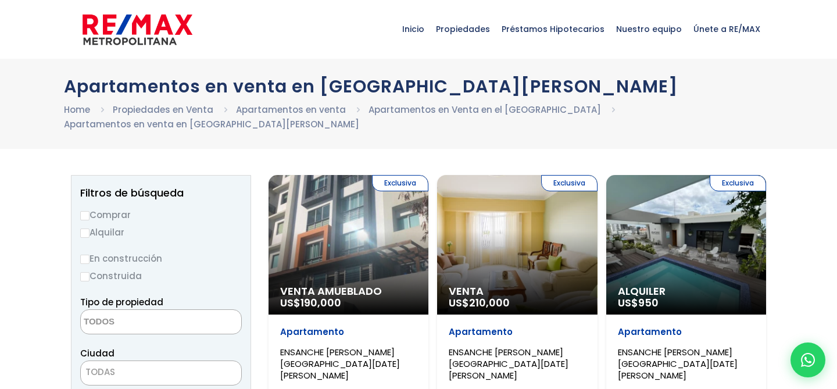
select select
